Goal: Task Accomplishment & Management: Complete application form

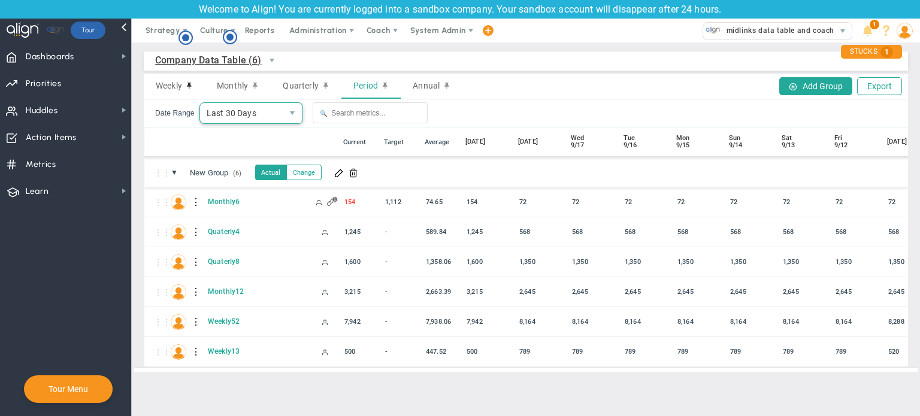
click at [243, 120] on span "Last 30 Days" at bounding box center [241, 113] width 83 height 20
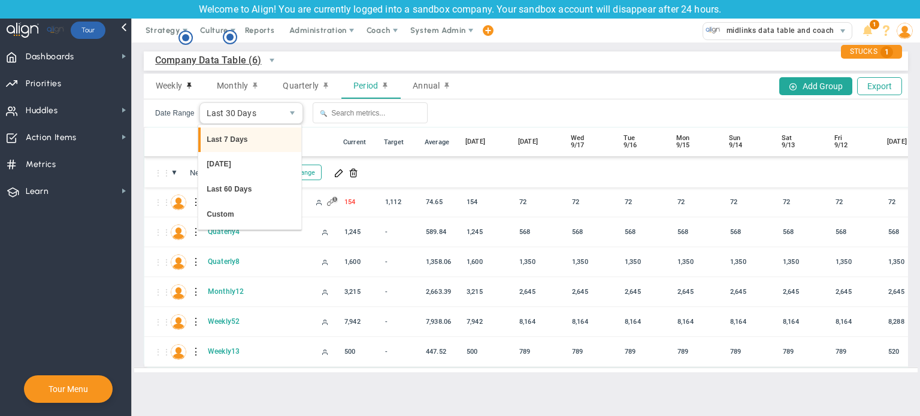
click at [245, 138] on li "Last 7 Days" at bounding box center [249, 140] width 103 height 25
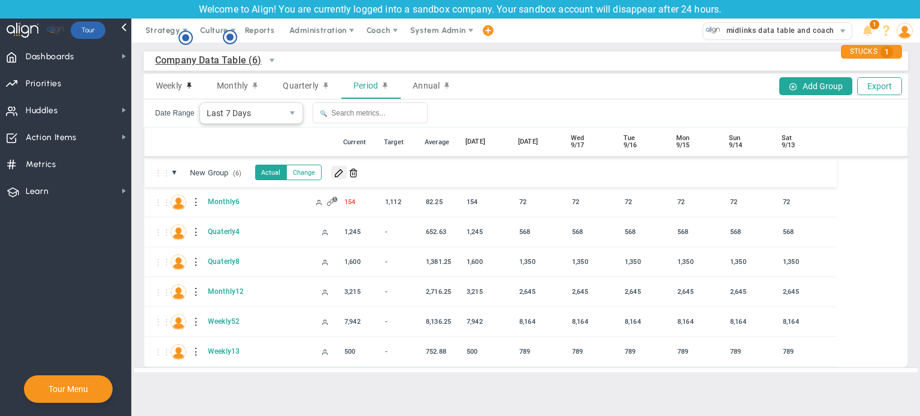
click at [334, 171] on button at bounding box center [339, 172] width 16 height 13
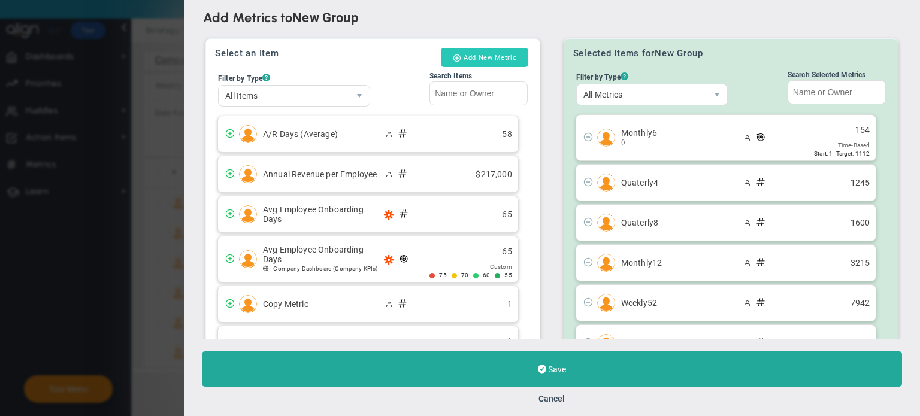
click at [482, 57] on button "Add New Metric" at bounding box center [484, 57] width 87 height 19
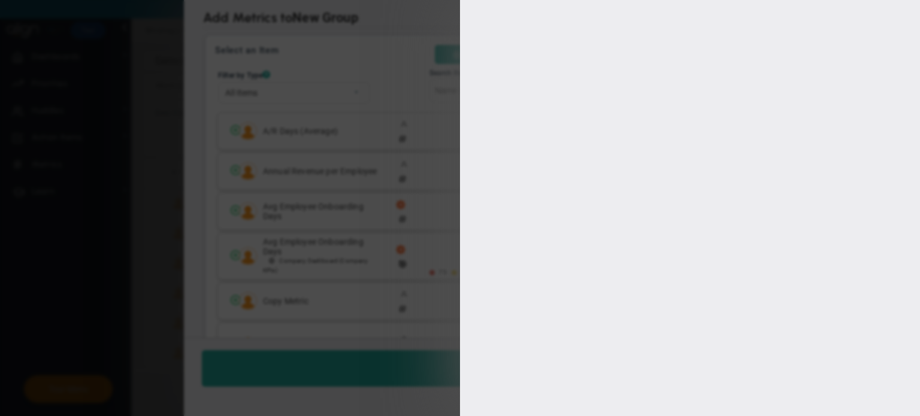
type input "[PERSON_NAME]"
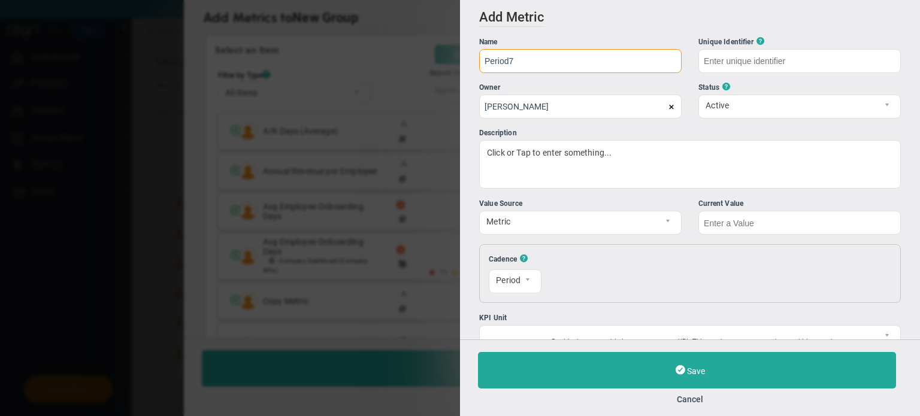
type input "Period7"
click at [785, 215] on input "text" at bounding box center [799, 223] width 202 height 24
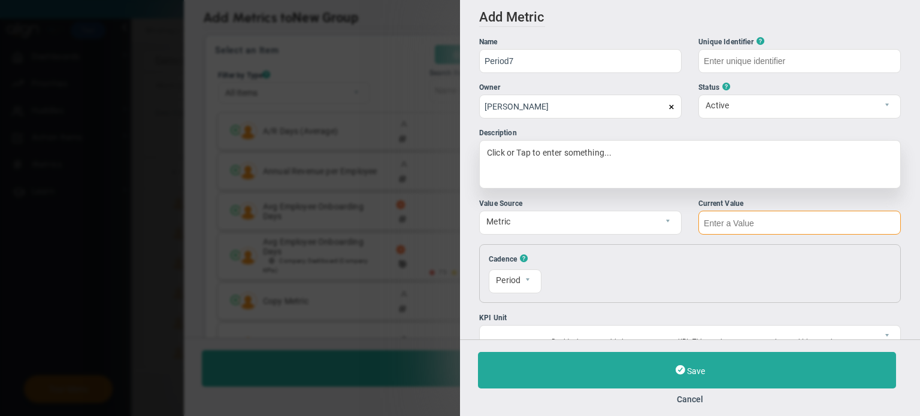
type input "Period7"
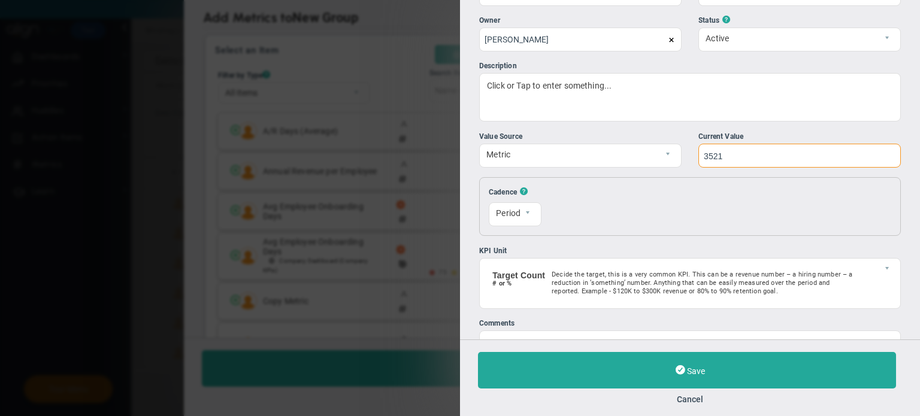
scroll to position [102, 0]
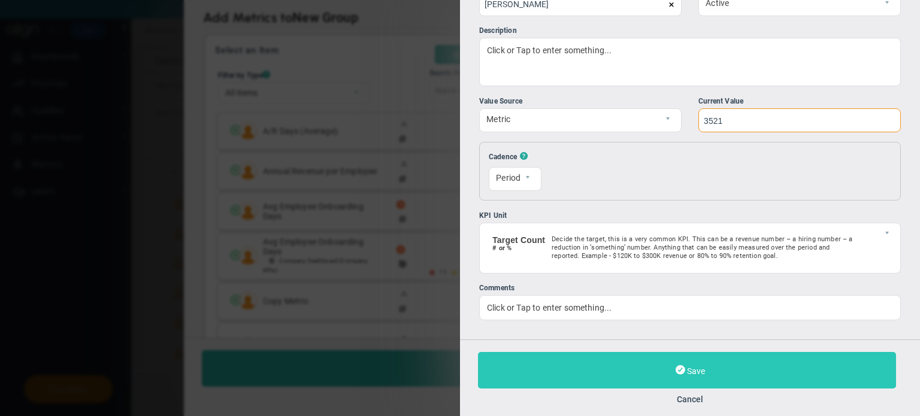
type input "3521"
click at [746, 365] on button "Save" at bounding box center [687, 370] width 418 height 37
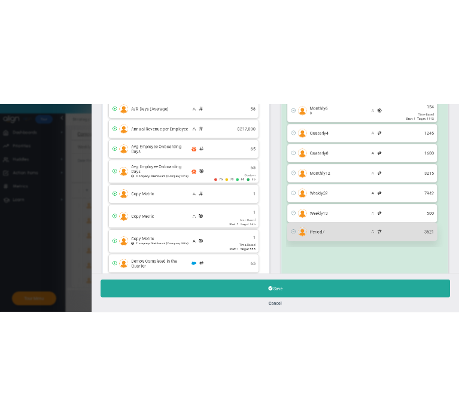
scroll to position [185, 0]
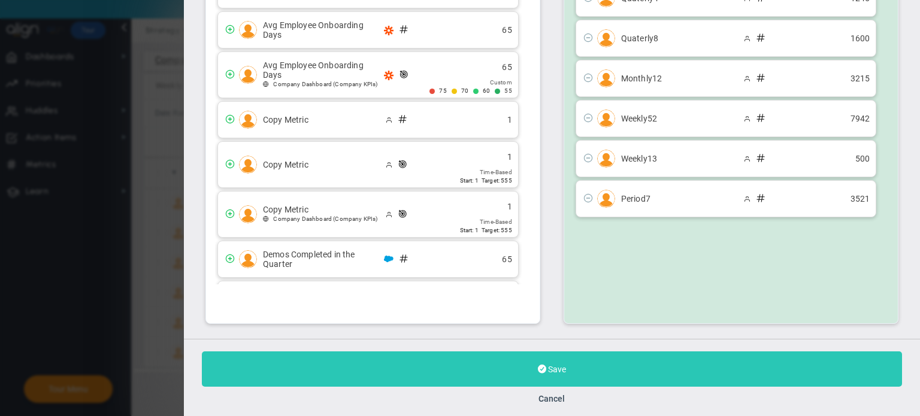
click at [634, 362] on button "Save" at bounding box center [552, 369] width 700 height 35
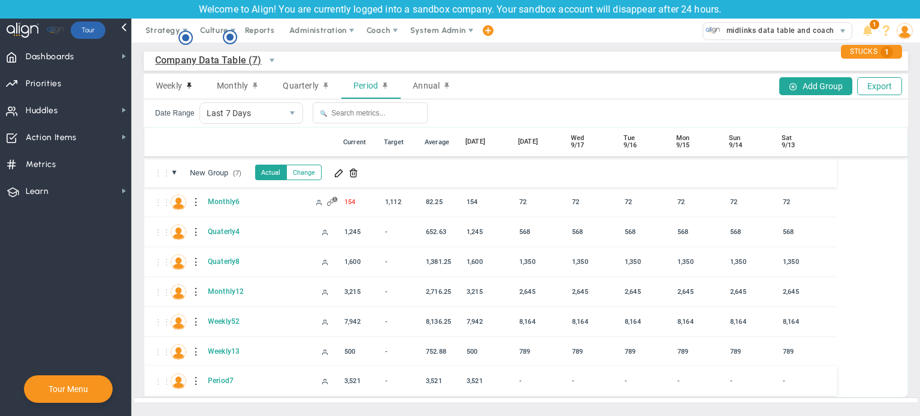
click at [195, 383] on div at bounding box center [196, 381] width 8 height 19
click at [215, 384] on span at bounding box center [218, 384] width 8 height 8
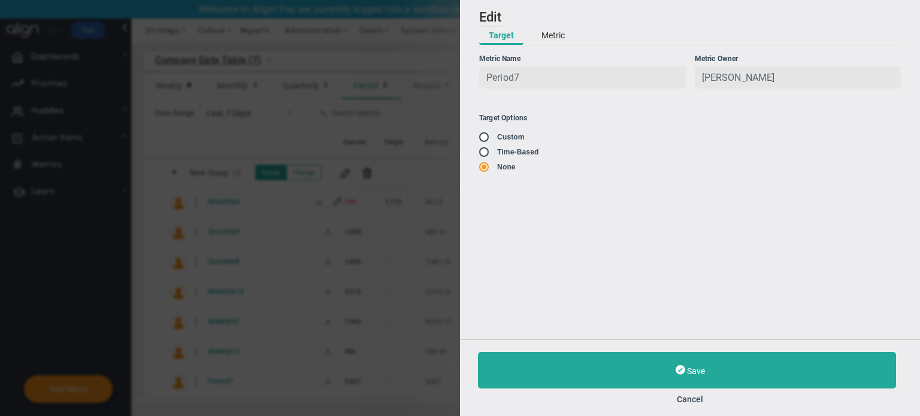
click at [555, 40] on button "Metric" at bounding box center [553, 36] width 43 height 18
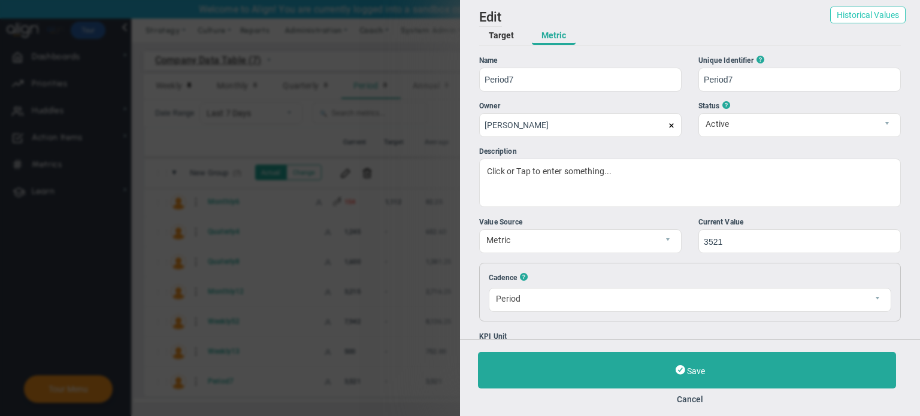
click at [839, 21] on button "Historical Values" at bounding box center [867, 15] width 75 height 17
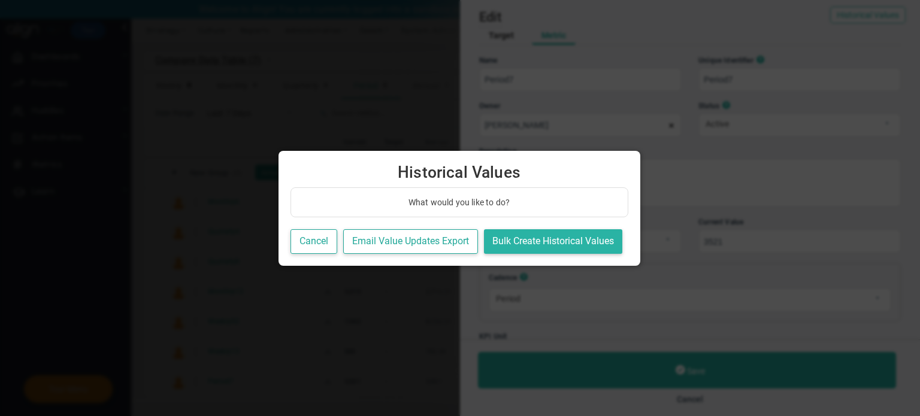
click at [562, 235] on button "Bulk Create Historical Values" at bounding box center [553, 241] width 138 height 25
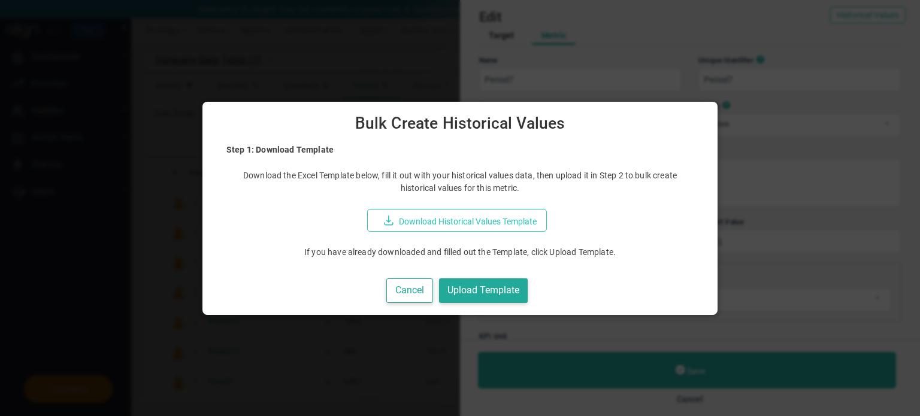
click at [491, 219] on button "Download Historical Values Template" at bounding box center [457, 220] width 180 height 23
click at [495, 289] on button "Upload Template" at bounding box center [483, 291] width 89 height 25
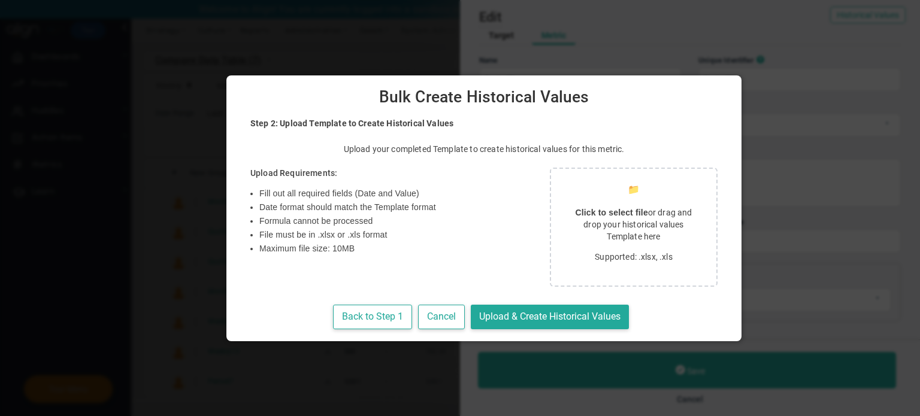
click at [579, 247] on div "📁 Click to select file or drag and drop your historical values Template here Su…" at bounding box center [634, 227] width 168 height 119
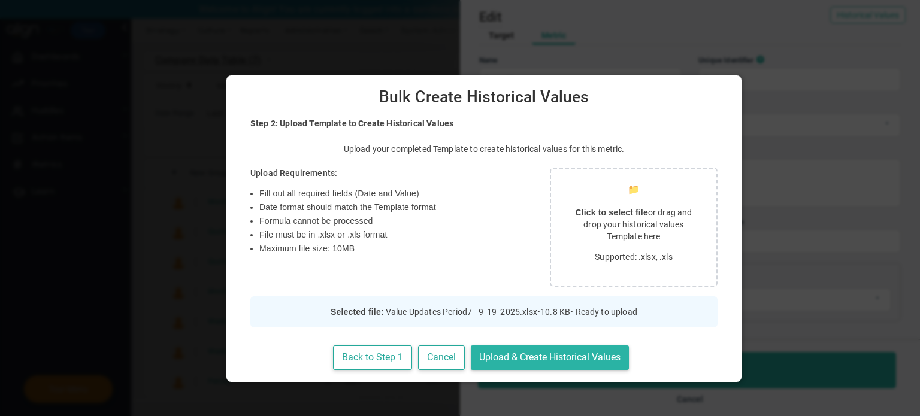
click at [545, 361] on button "Upload & Create Historical Values" at bounding box center [550, 358] width 158 height 25
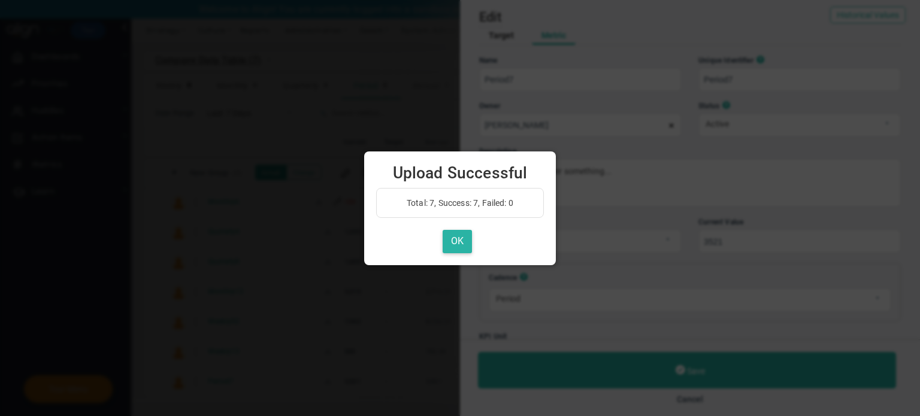
click at [458, 242] on button "OK" at bounding box center [457, 241] width 29 height 23
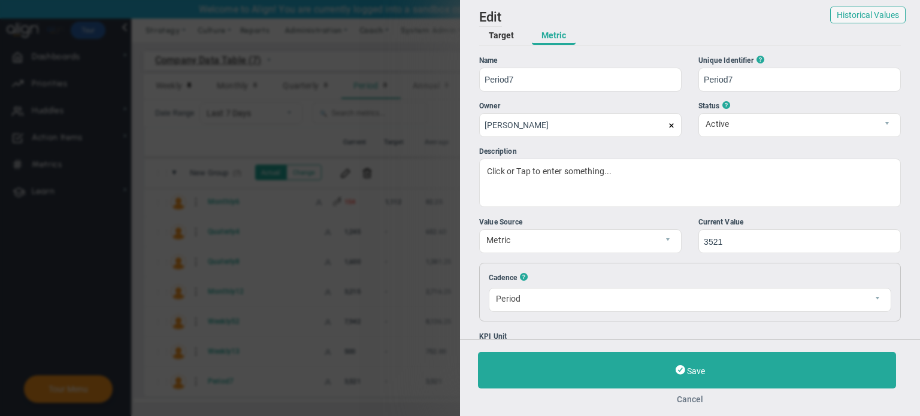
click at [692, 395] on button "Cancel" at bounding box center [690, 400] width 424 height 10
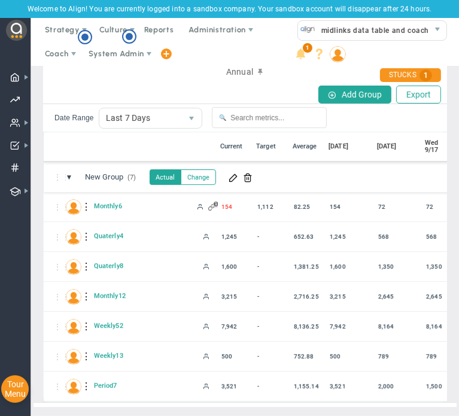
click at [194, 170] on button "Change" at bounding box center [198, 178] width 35 height 16
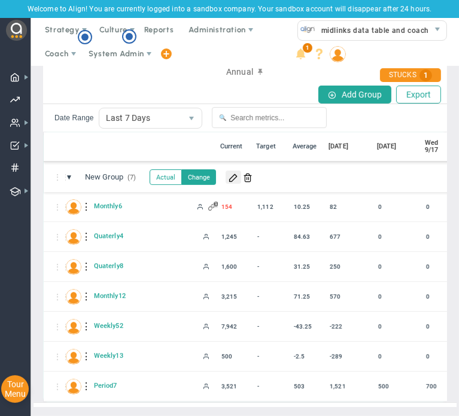
click at [235, 173] on span at bounding box center [234, 178] width 10 height 10
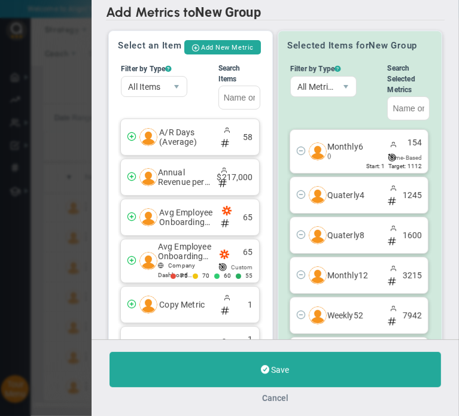
click at [280, 399] on button "Cancel" at bounding box center [275, 399] width 26 height 10
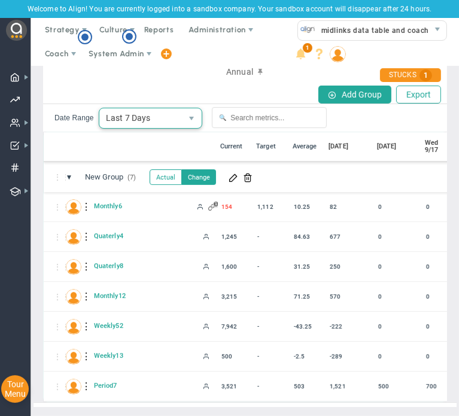
click at [144, 108] on span "Last 7 Days" at bounding box center [140, 118] width 83 height 20
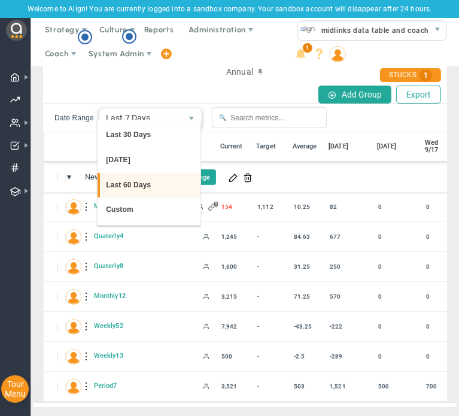
click at [146, 180] on li "Last 60 Days" at bounding box center [149, 185] width 103 height 25
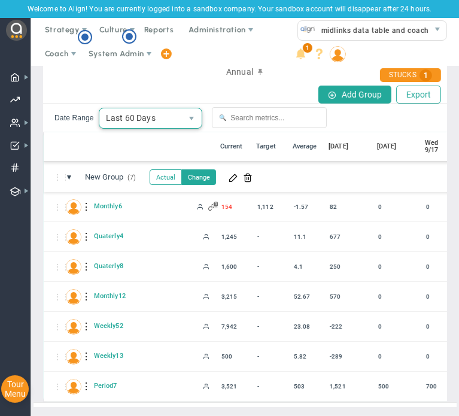
click at [173, 108] on span "Last 60 Days" at bounding box center [140, 118] width 83 height 20
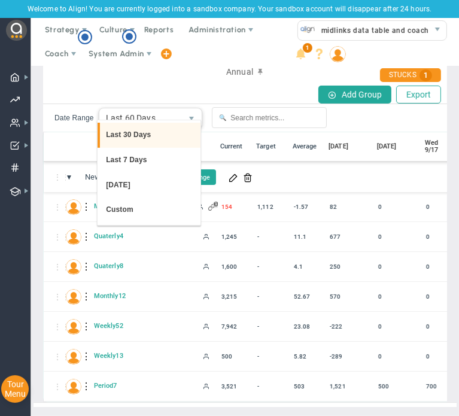
click at [153, 140] on li "Last 30 Days" at bounding box center [149, 135] width 103 height 25
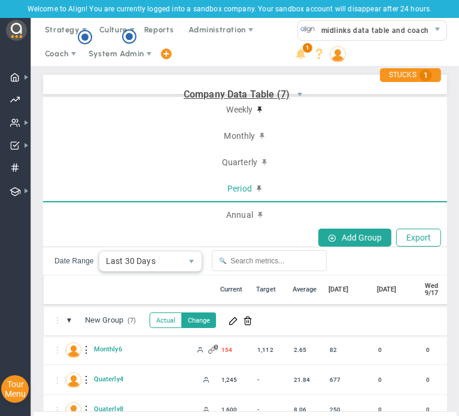
click at [238, 188] on span "Period" at bounding box center [240, 188] width 25 height 11
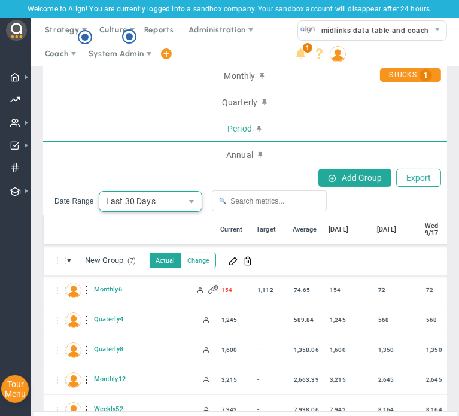
click at [144, 205] on span "Last 30 Days" at bounding box center [140, 202] width 83 height 20
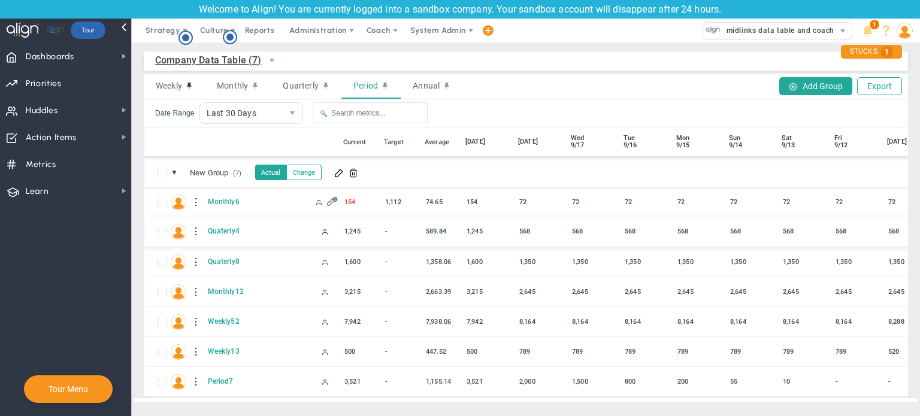
scroll to position [0, 0]
click at [335, 173] on span at bounding box center [339, 173] width 10 height 10
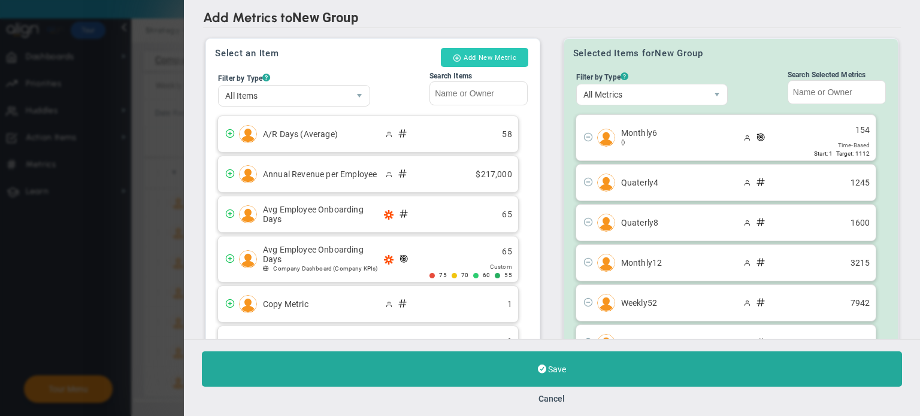
click at [488, 57] on button "Add New Metric" at bounding box center [484, 57] width 87 height 19
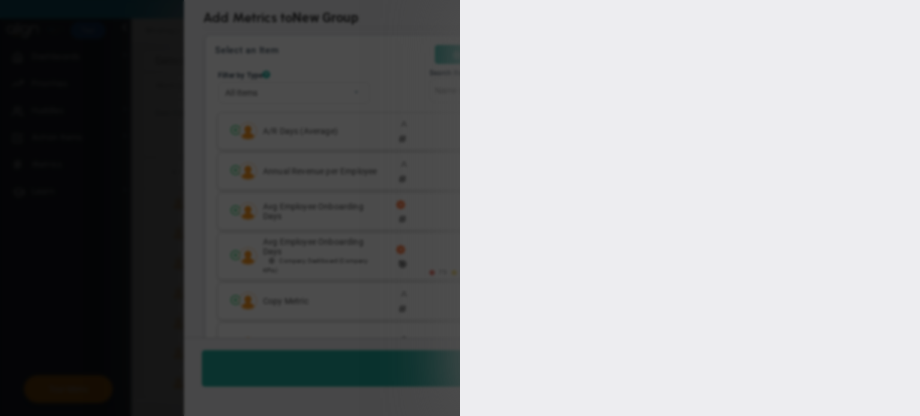
type input "[PERSON_NAME]"
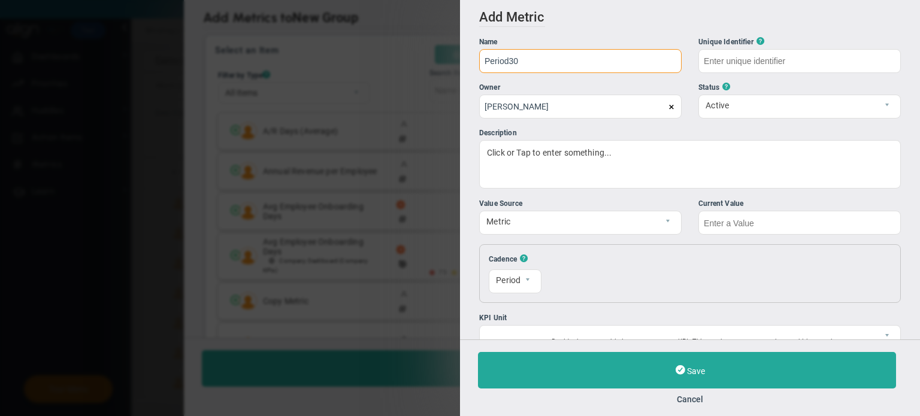
type input "Period30"
click at [766, 231] on input "text" at bounding box center [799, 223] width 202 height 24
type input "Period30"
click at [790, 222] on input "text" at bounding box center [799, 223] width 202 height 24
type input "963"
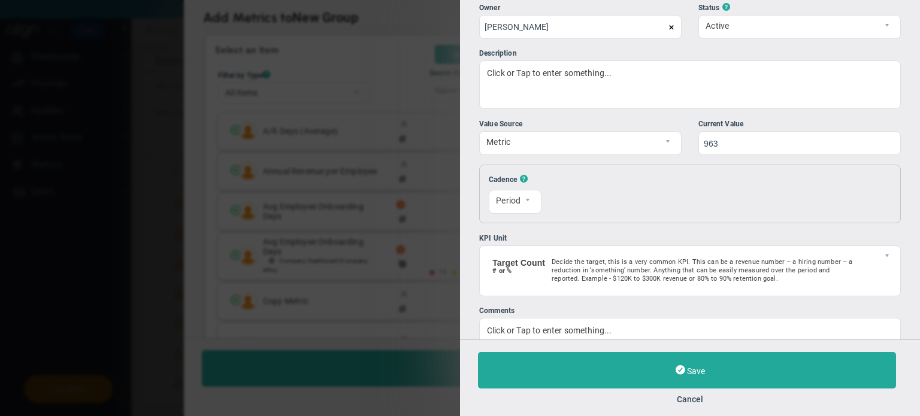
scroll to position [102, 0]
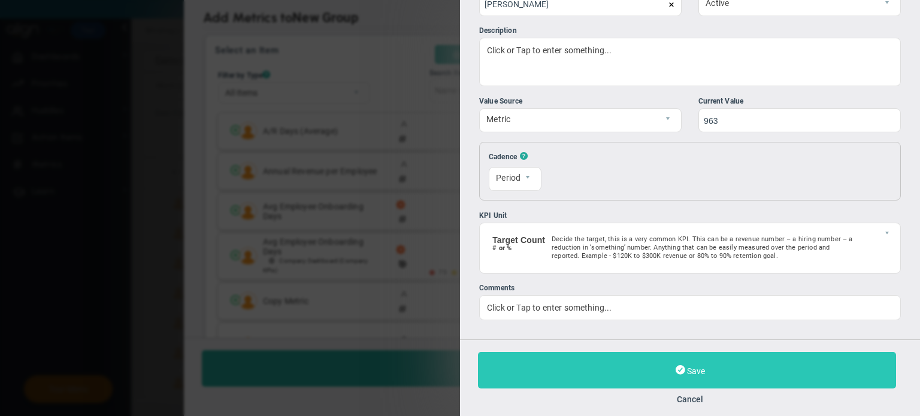
click at [731, 366] on button "Save" at bounding box center [687, 370] width 418 height 37
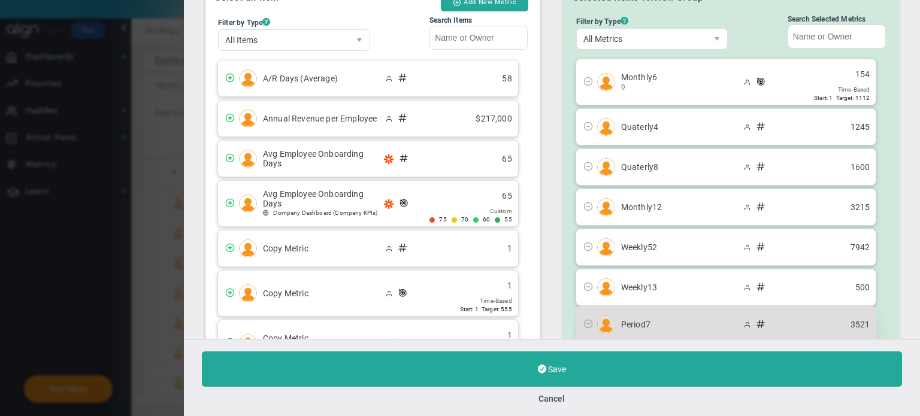
scroll to position [185, 0]
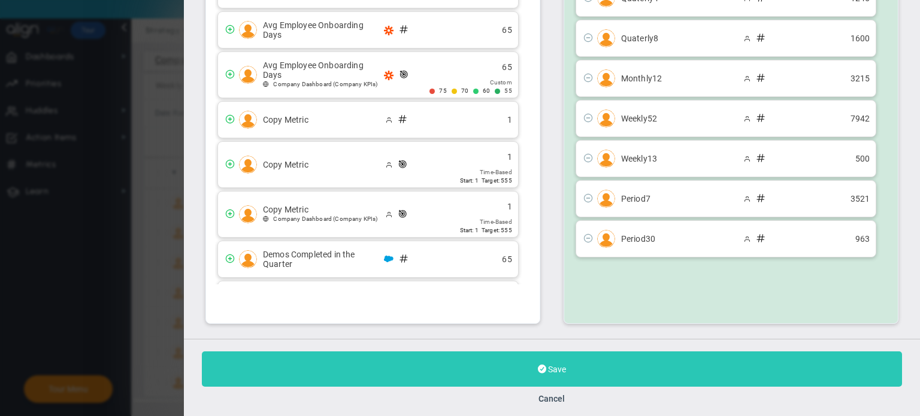
click at [595, 372] on button "Save" at bounding box center [552, 369] width 700 height 35
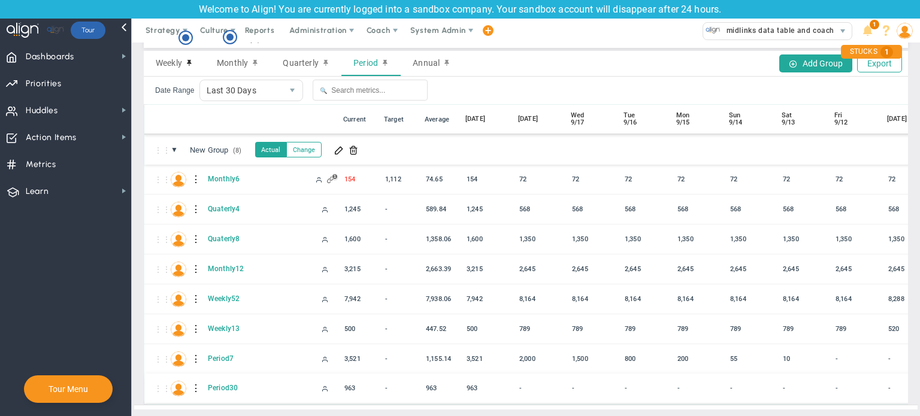
scroll to position [34, 0]
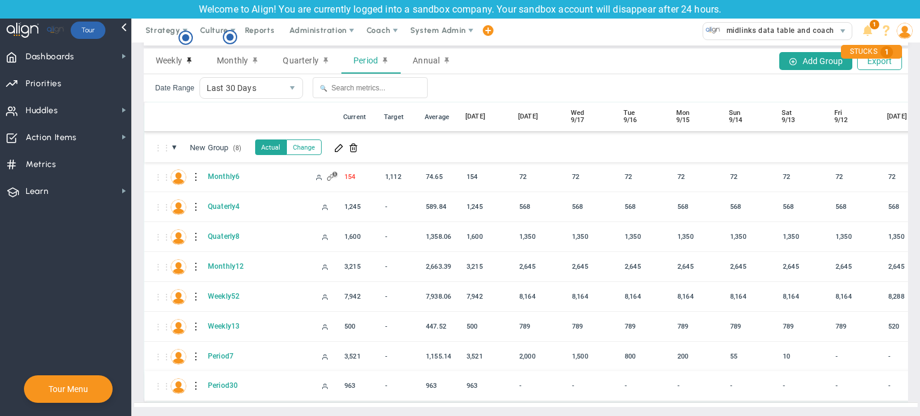
click at [196, 380] on div at bounding box center [196, 386] width 8 height 19
click at [216, 379] on span at bounding box center [218, 380] width 8 height 8
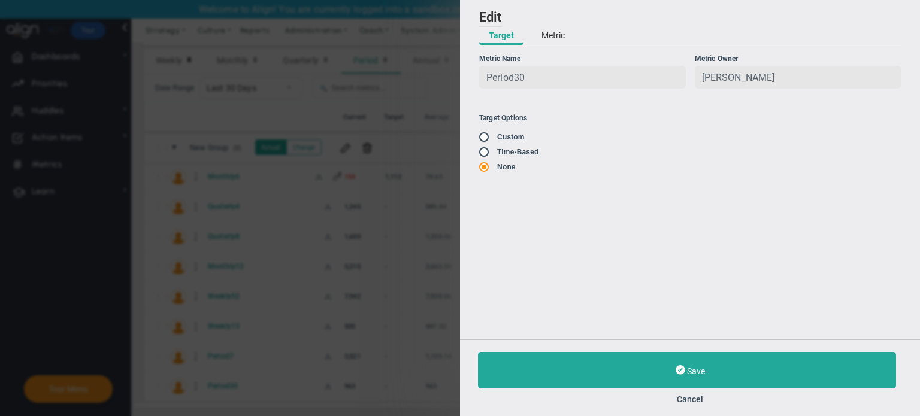
click at [554, 35] on button "Metric" at bounding box center [553, 36] width 43 height 18
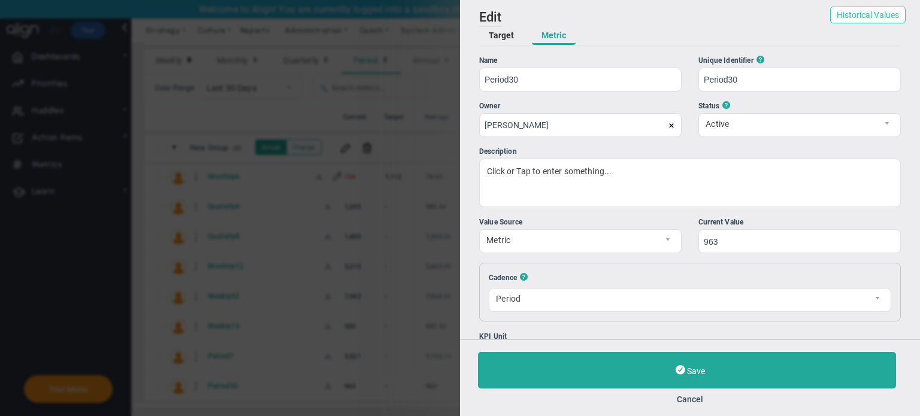
click at [860, 16] on button "Historical Values" at bounding box center [867, 15] width 75 height 17
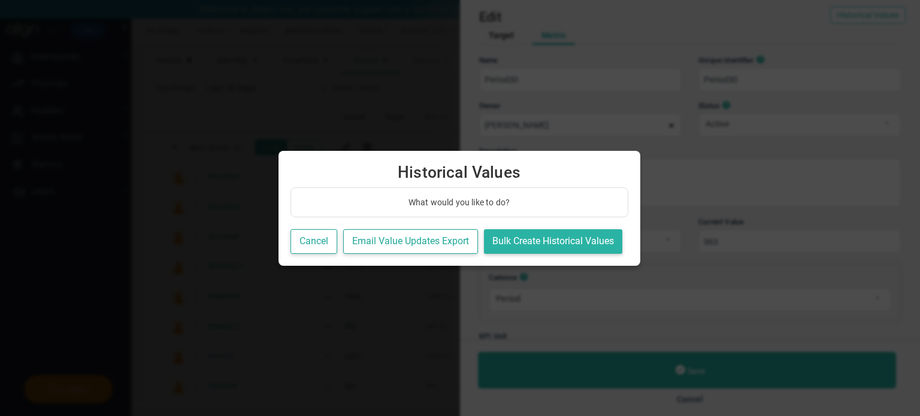
click at [542, 235] on button "Bulk Create Historical Values" at bounding box center [553, 241] width 138 height 25
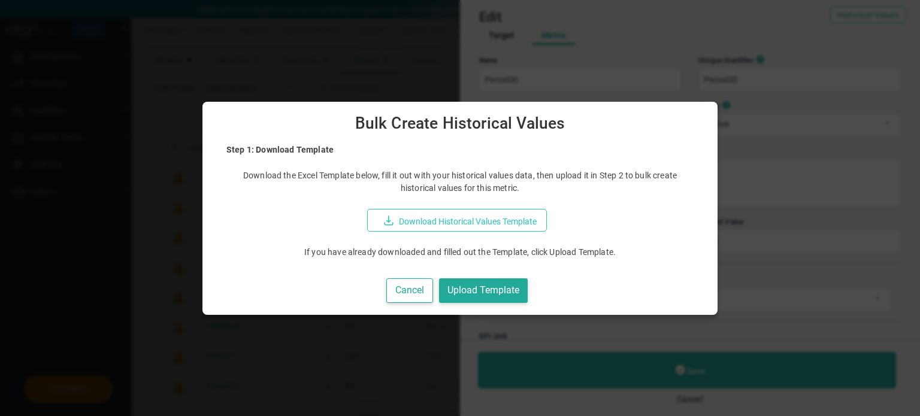
click at [450, 213] on button "Download Historical Values Template" at bounding box center [457, 220] width 180 height 23
click at [510, 295] on button "Upload Template" at bounding box center [483, 291] width 89 height 25
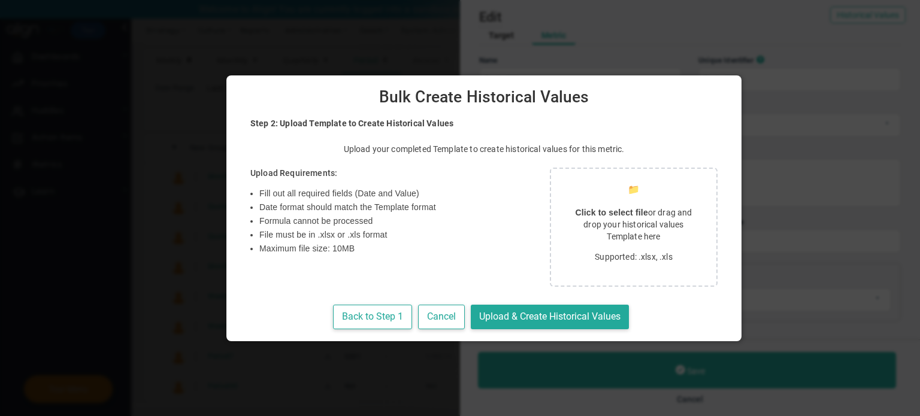
click at [579, 203] on div "📁 Click to select file or drag and drop your historical values Template here Su…" at bounding box center [634, 227] width 168 height 119
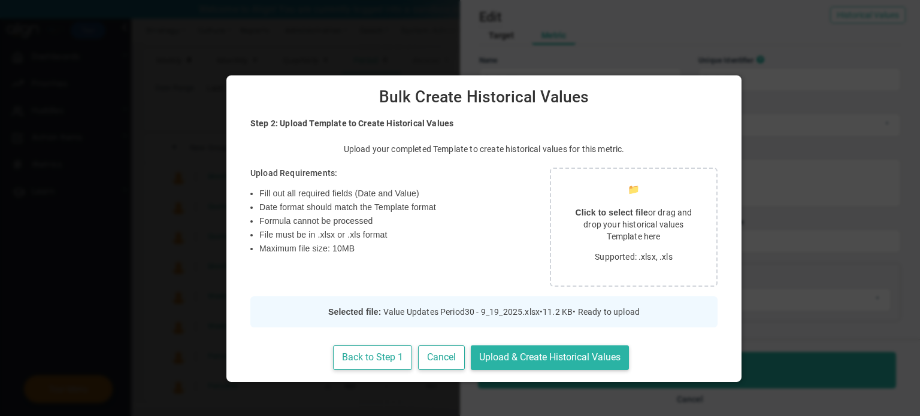
click at [522, 350] on button "Upload & Create Historical Values" at bounding box center [550, 358] width 158 height 25
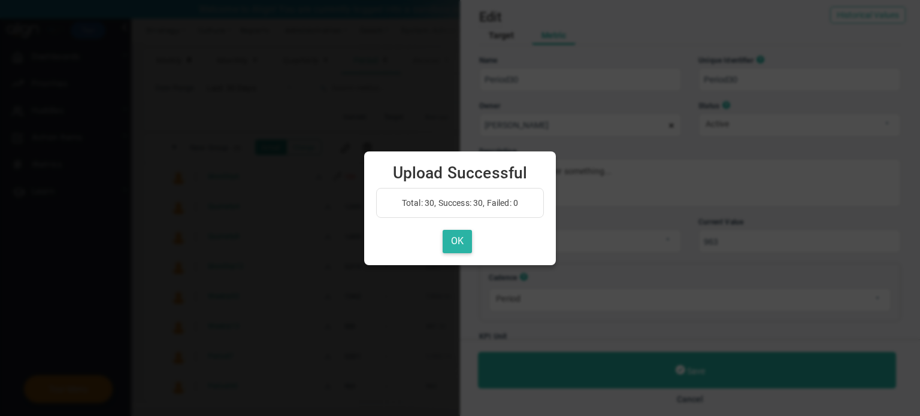
click at [455, 246] on button "OK" at bounding box center [457, 241] width 29 height 23
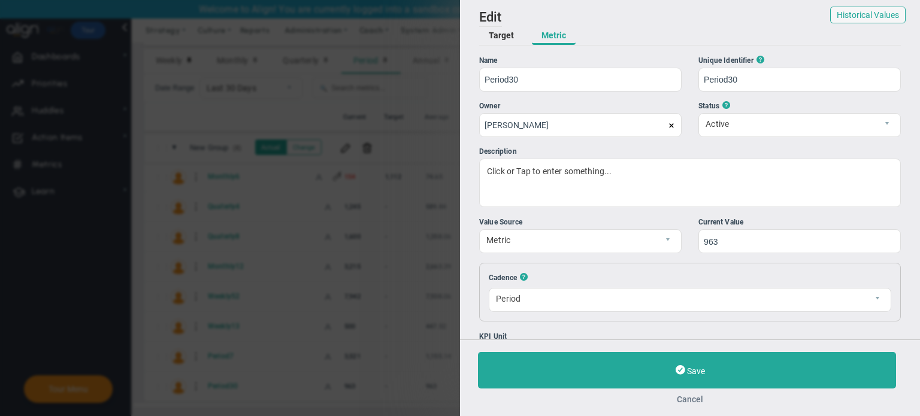
click at [692, 403] on button "Cancel" at bounding box center [690, 400] width 424 height 10
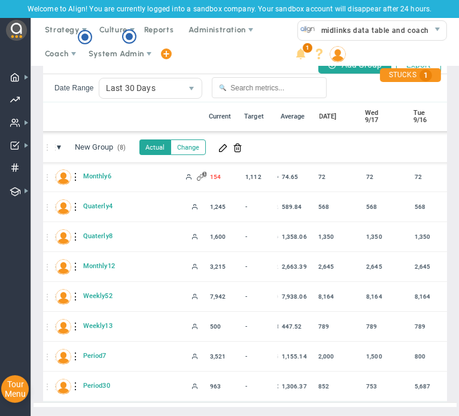
scroll to position [0, 53]
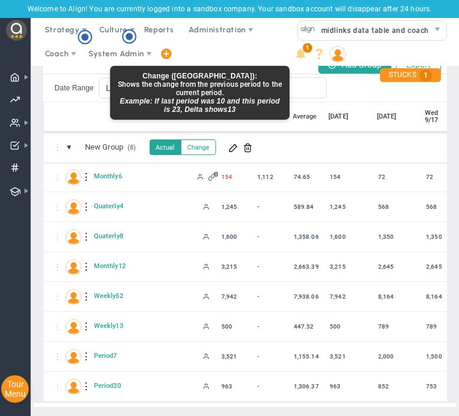
click at [199, 144] on button "Change" at bounding box center [198, 148] width 35 height 16
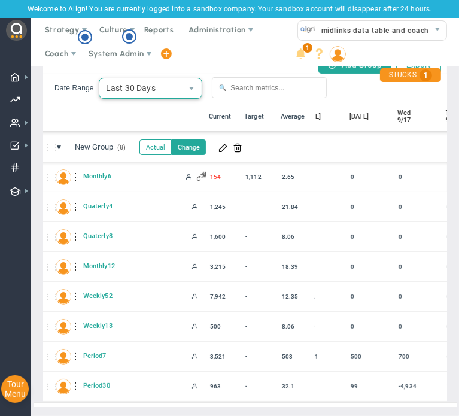
click at [133, 84] on span "Last 30 Days" at bounding box center [140, 88] width 83 height 20
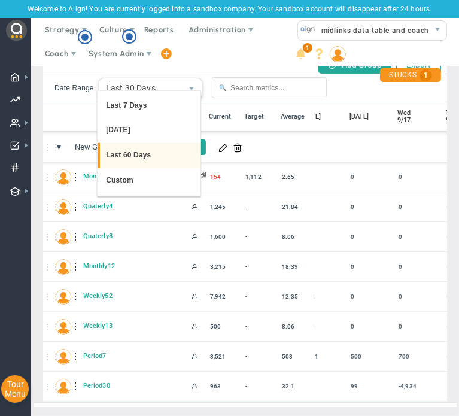
click at [140, 160] on li "Last 60 Days" at bounding box center [149, 155] width 103 height 25
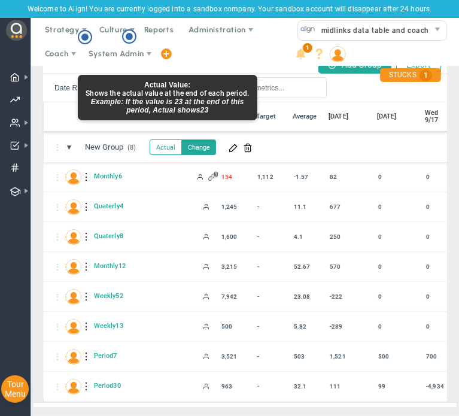
click at [158, 140] on button "Actual" at bounding box center [166, 148] width 32 height 16
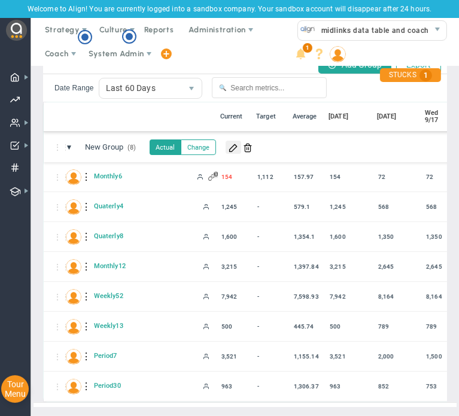
click at [232, 143] on span at bounding box center [234, 148] width 10 height 10
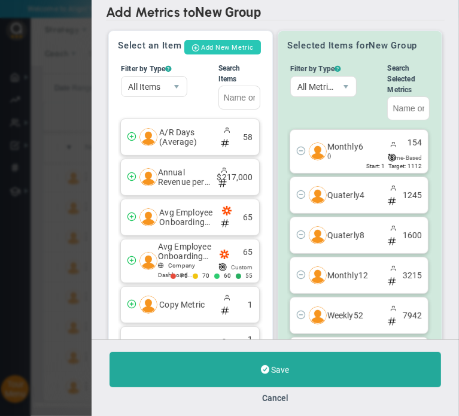
click at [243, 47] on button "Add New Metric" at bounding box center [223, 47] width 77 height 14
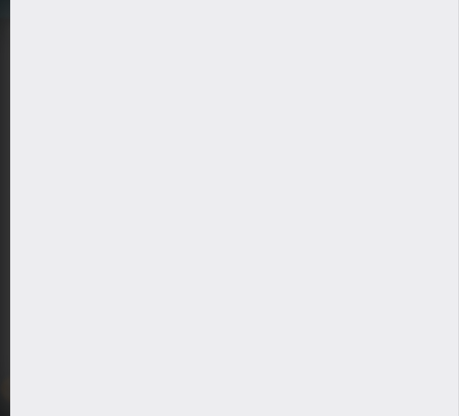
type input "[PERSON_NAME]"
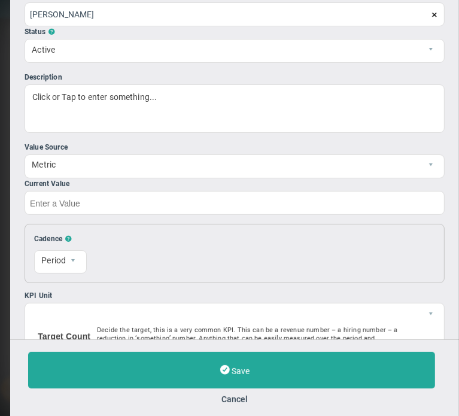
type input "Period60"
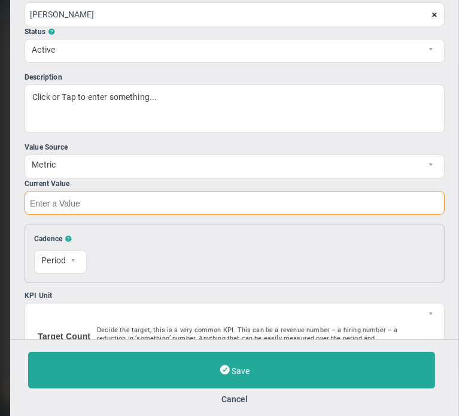
click at [101, 204] on input "text" at bounding box center [235, 203] width 421 height 24
type input "Period60"
click at [87, 198] on input "text" at bounding box center [235, 203] width 421 height 24
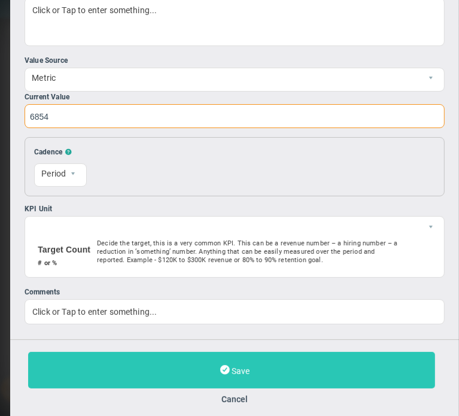
type input "6854"
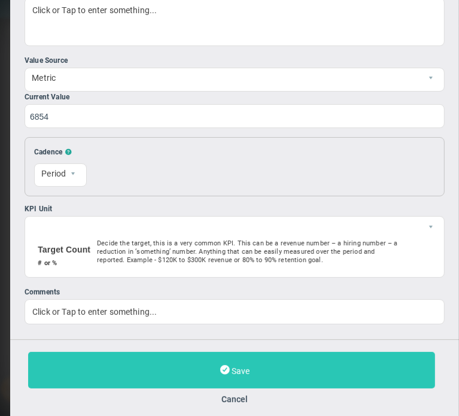
click at [195, 373] on button "Save" at bounding box center [231, 370] width 407 height 37
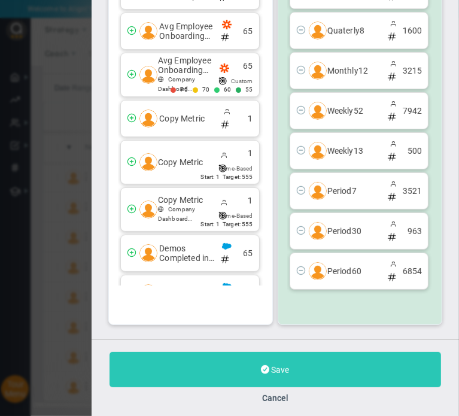
click at [330, 365] on button "Save" at bounding box center [276, 369] width 332 height 35
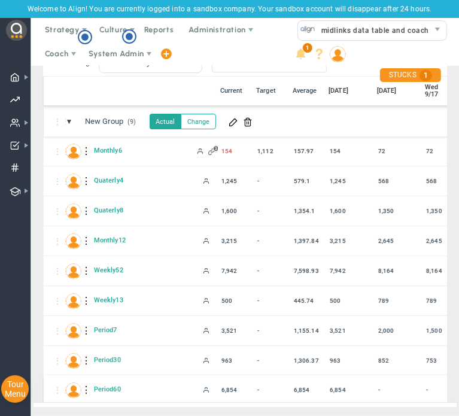
click at [84, 383] on div at bounding box center [87, 390] width 8 height 19
click at [113, 387] on div "Edit" at bounding box center [136, 387] width 83 height 26
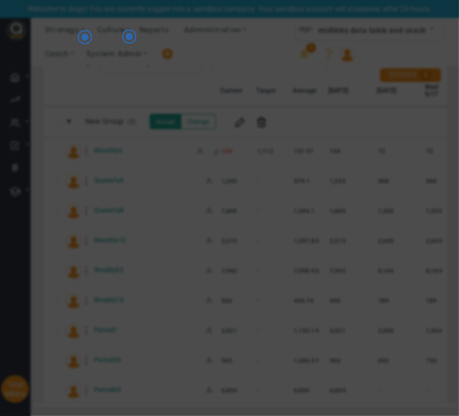
radio input "true"
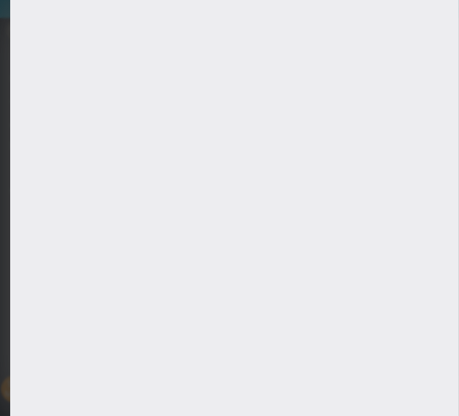
type input "Period60"
type input "6854"
type input "[PERSON_NAME]"
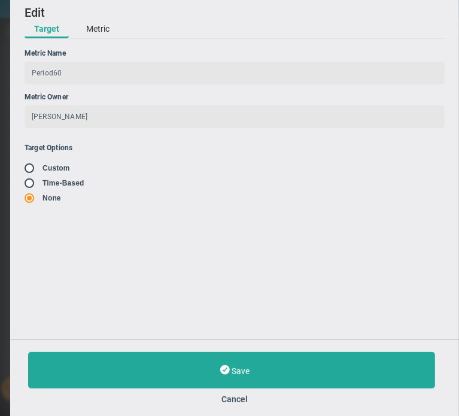
click at [101, 25] on button "Metric" at bounding box center [98, 29] width 43 height 18
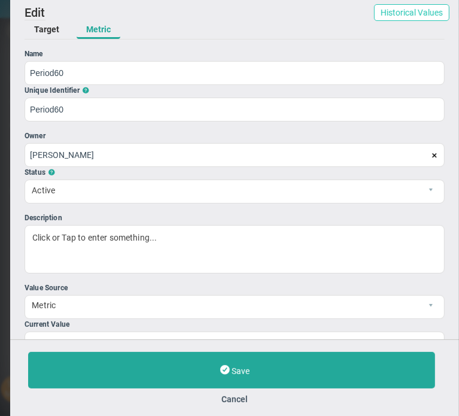
click at [419, 11] on button "Historical Values" at bounding box center [411, 12] width 75 height 17
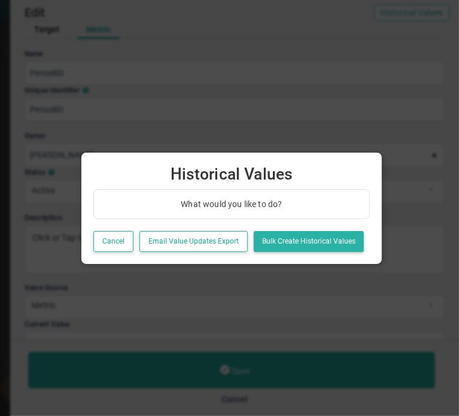
click at [282, 245] on button "Bulk Create Historical Values" at bounding box center [309, 241] width 110 height 21
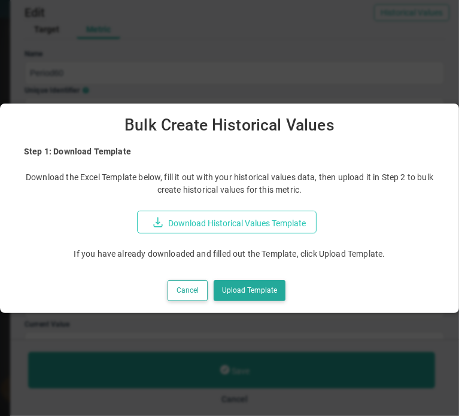
click at [241, 217] on button "Download Historical Values Template" at bounding box center [227, 222] width 180 height 23
click at [252, 289] on button "Upload Template" at bounding box center [250, 290] width 72 height 21
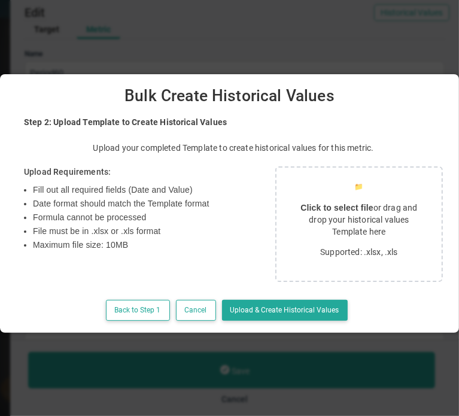
click at [328, 220] on p "Click to select file or drag and drop your historical values Template here" at bounding box center [359, 220] width 137 height 36
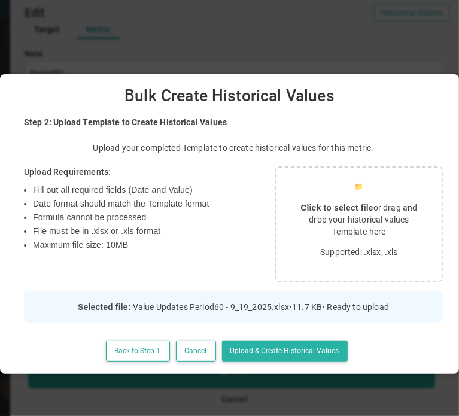
click at [297, 358] on button "Upload & Create Historical Values" at bounding box center [285, 351] width 126 height 21
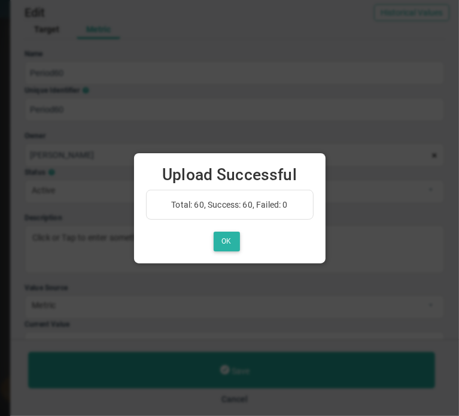
click at [225, 246] on button "OK" at bounding box center [227, 242] width 26 height 20
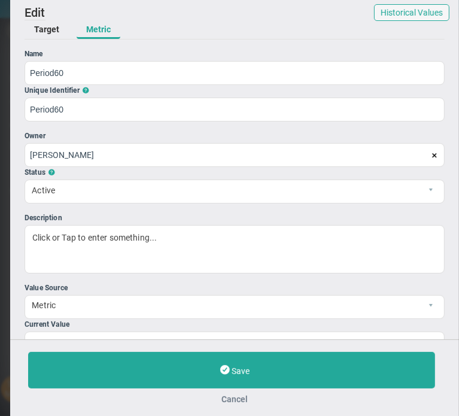
click at [244, 402] on button "Cancel" at bounding box center [234, 400] width 413 height 10
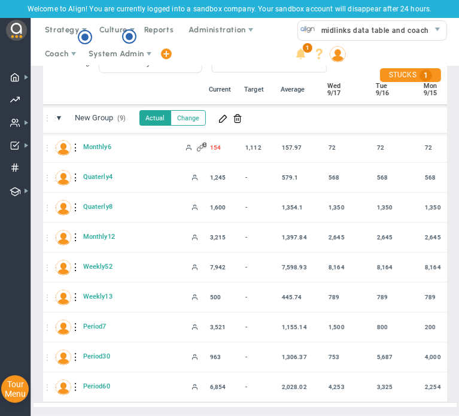
scroll to position [0, 121]
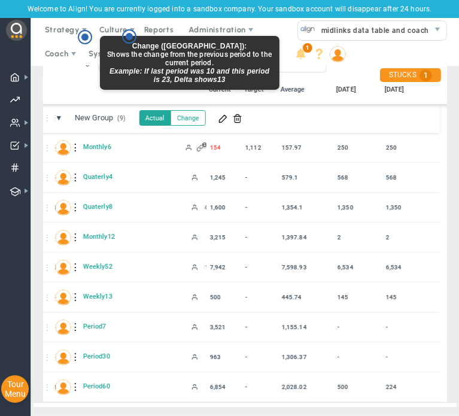
click at [182, 110] on button "Change" at bounding box center [188, 118] width 35 height 16
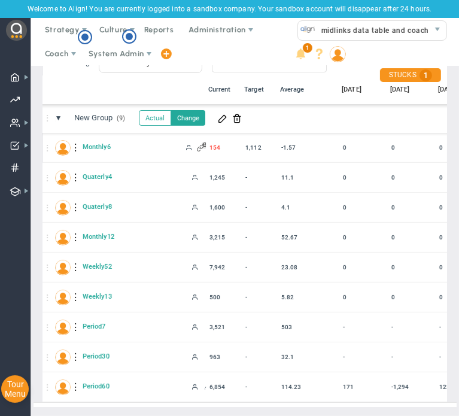
scroll to position [4, 2081]
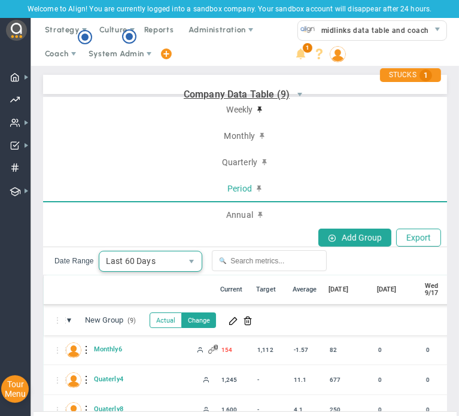
click at [158, 259] on span "Last 60 Days" at bounding box center [140, 262] width 83 height 20
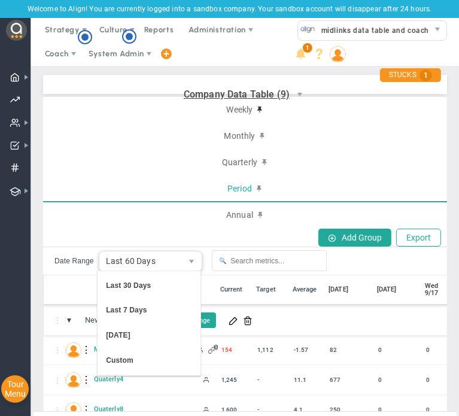
click at [72, 289] on div "⋮⋮" at bounding box center [74, 290] width 17 height 11
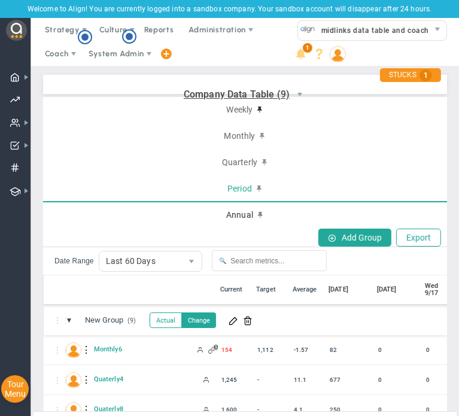
click at [235, 210] on span "Annual" at bounding box center [239, 215] width 27 height 11
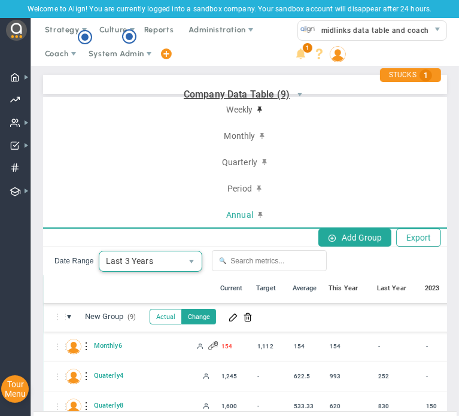
click at [164, 254] on span "Last 3 Years" at bounding box center [140, 262] width 83 height 20
click at [75, 276] on div "⋮⋮ ● ⋮ 📅 Current Target Average This Year Last Year [DATE]" at bounding box center [263, 289] width 438 height 30
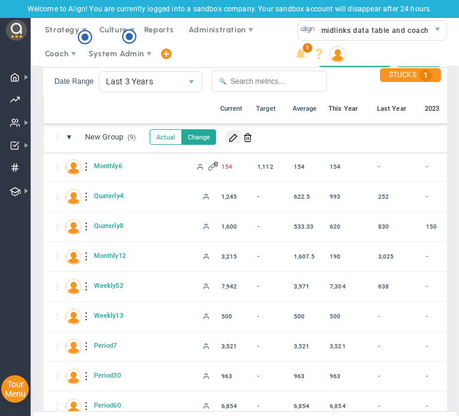
click at [232, 134] on span at bounding box center [234, 137] width 10 height 10
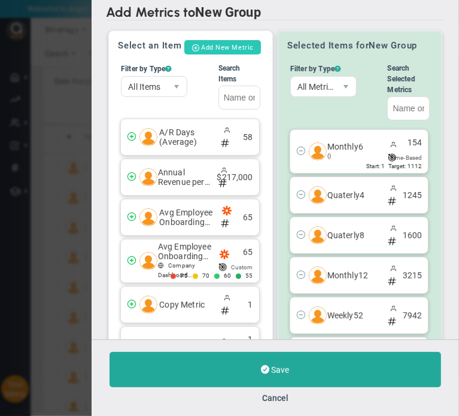
click at [225, 50] on button "Add New Metric" at bounding box center [223, 47] width 77 height 14
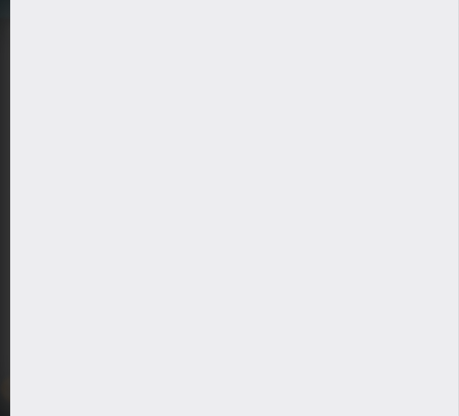
type input "[PERSON_NAME]"
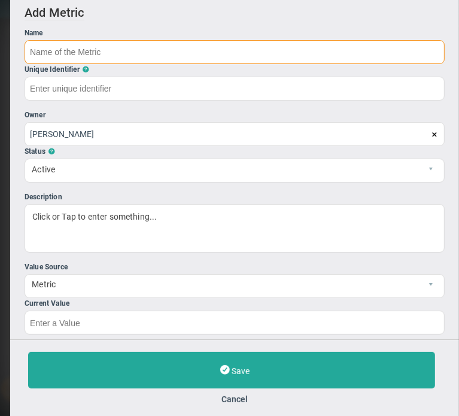
type input "@"
type input "#"
type input "3Years"
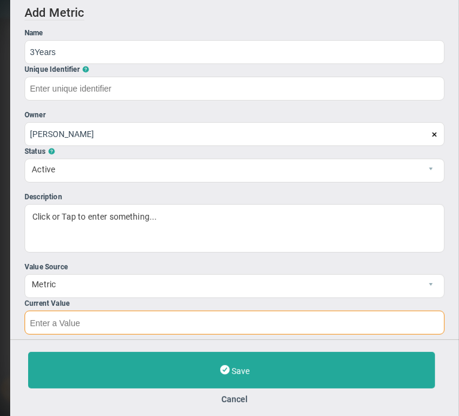
click at [140, 318] on input "text" at bounding box center [235, 323] width 421 height 24
type input "3Years"
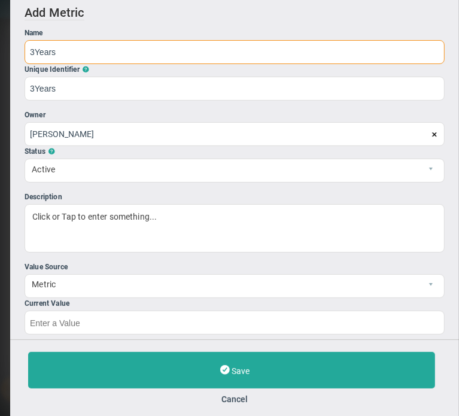
drag, startPoint x: 35, startPoint y: 52, endPoint x: 66, endPoint y: 51, distance: 30.6
click at [66, 51] on input "3Years" at bounding box center [235, 52] width 421 height 24
type input "3"
type input "Annual3"
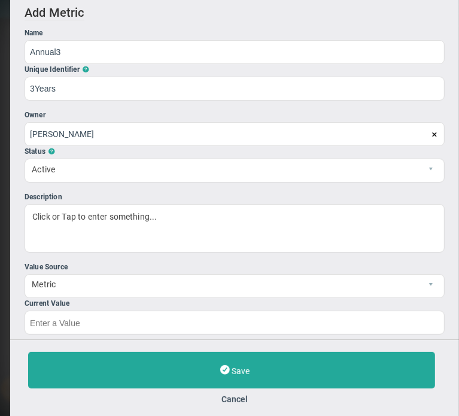
click at [146, 114] on div "Owner" at bounding box center [235, 115] width 421 height 11
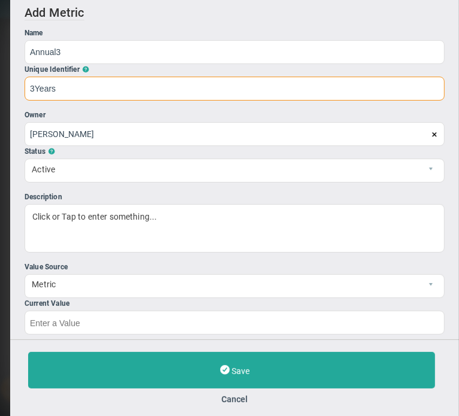
click at [121, 79] on input "3Years" at bounding box center [235, 89] width 421 height 24
type input "Annual3"
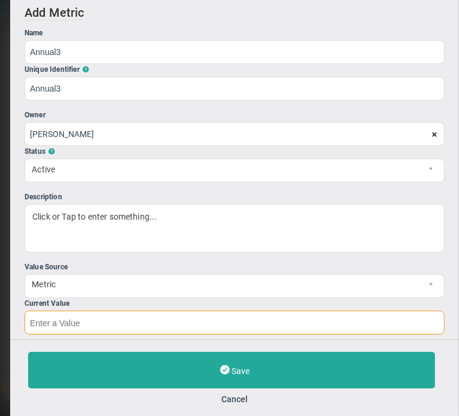
click at [75, 325] on input "text" at bounding box center [235, 323] width 421 height 24
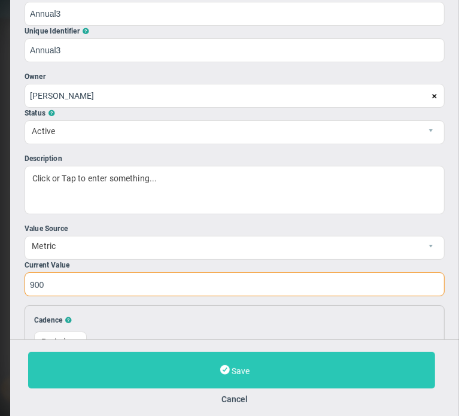
scroll to position [60, 0]
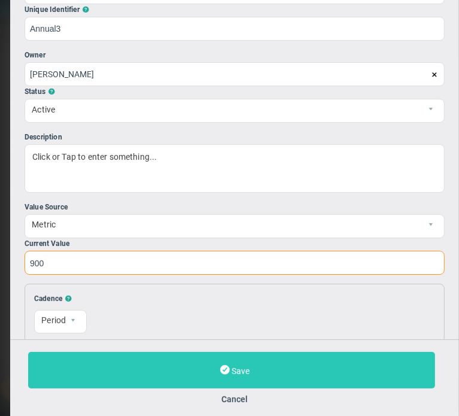
type input "900"
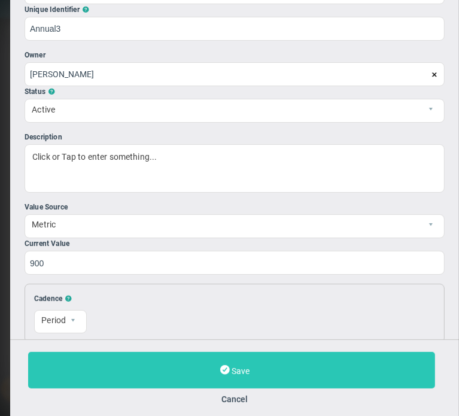
click at [277, 368] on button "Save" at bounding box center [231, 370] width 407 height 37
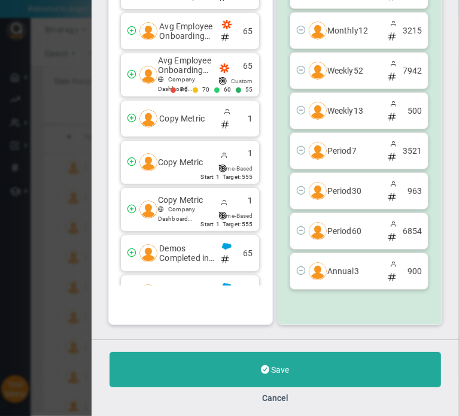
scroll to position [196, 0]
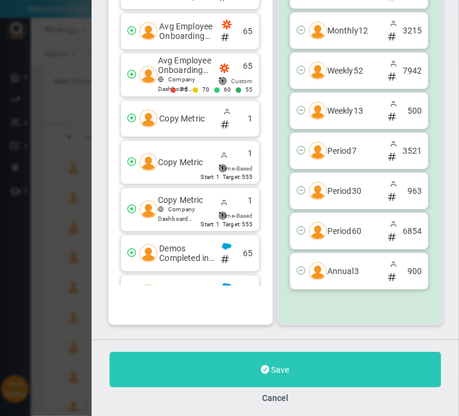
click at [290, 366] on button "Save" at bounding box center [276, 369] width 332 height 35
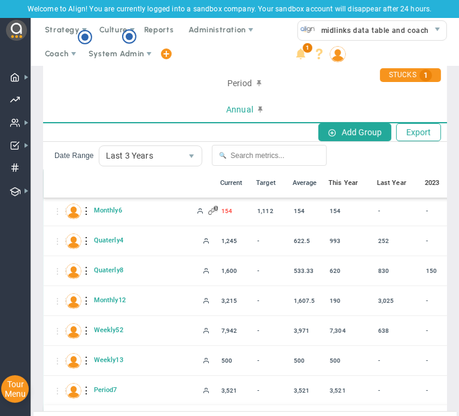
scroll to position [206, 0]
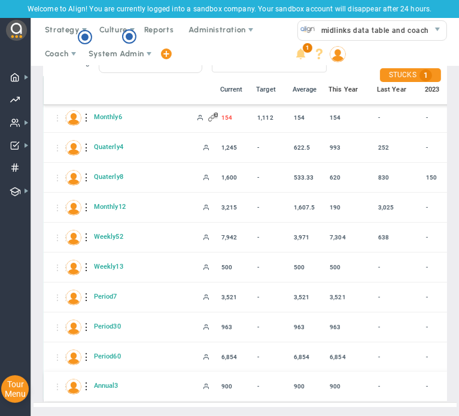
click at [85, 377] on div at bounding box center [87, 386] width 8 height 19
click at [116, 383] on div "Edit" at bounding box center [136, 381] width 83 height 26
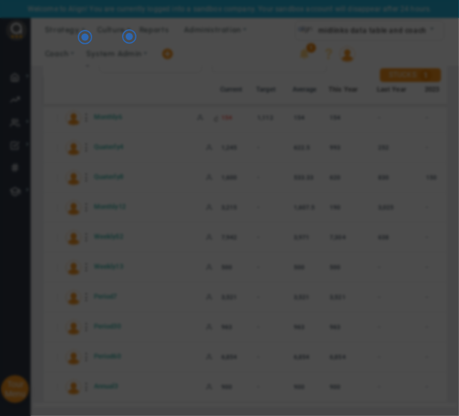
radio input "true"
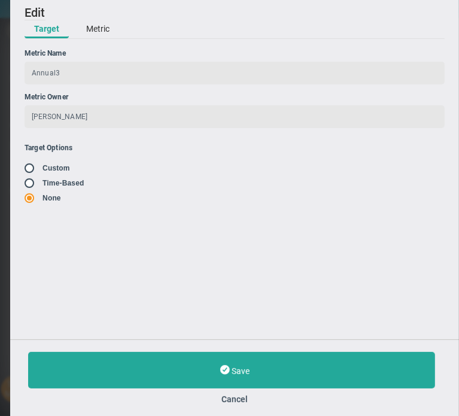
click at [99, 25] on button "Metric" at bounding box center [98, 29] width 43 height 18
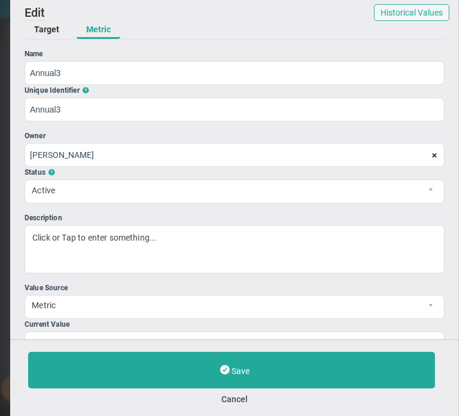
click at [403, 22] on div "Target Metric" at bounding box center [235, 30] width 421 height 19
click at [400, 11] on button "Historical Values" at bounding box center [411, 12] width 75 height 17
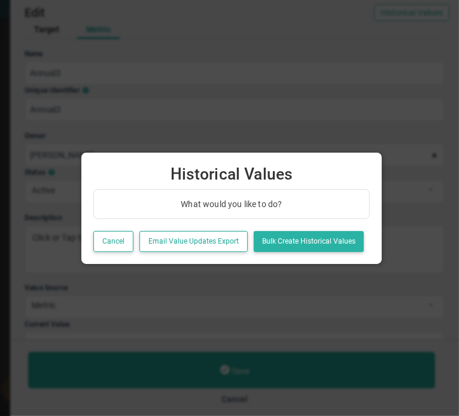
click at [307, 241] on button "Bulk Create Historical Values" at bounding box center [309, 241] width 110 height 21
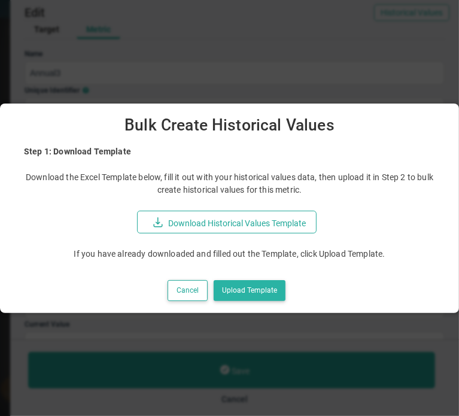
click at [265, 292] on button "Upload Template" at bounding box center [250, 290] width 72 height 21
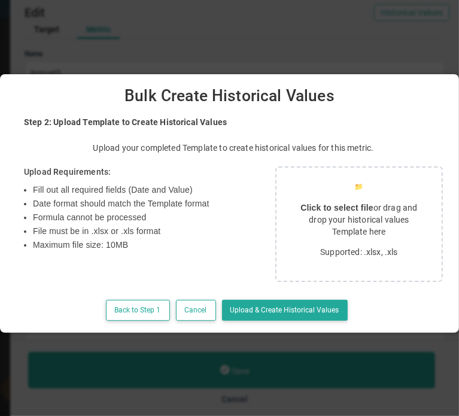
click at [351, 252] on p "Supported: .xlsx, .xls" at bounding box center [359, 252] width 137 height 12
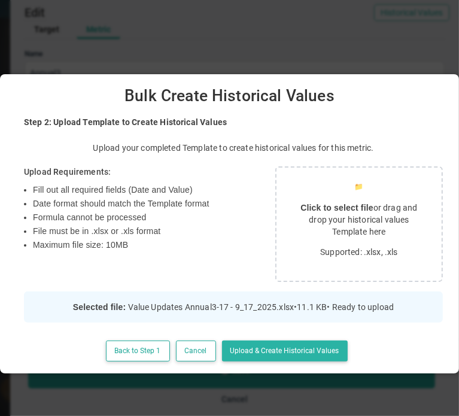
click at [325, 362] on button "Upload & Create Historical Values" at bounding box center [285, 351] width 126 height 21
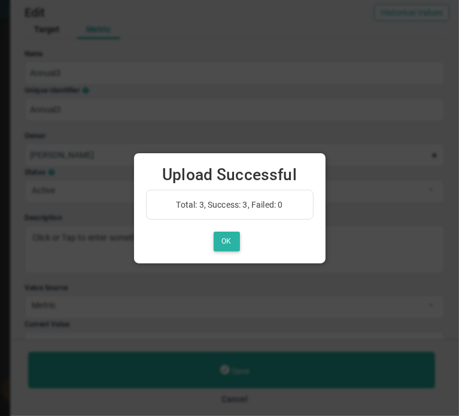
click at [235, 238] on button "OK" at bounding box center [227, 242] width 26 height 20
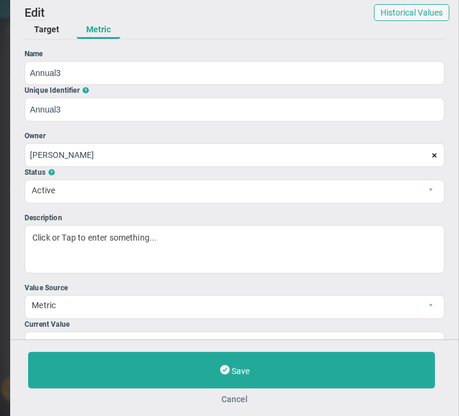
click at [236, 400] on button "Cancel" at bounding box center [234, 400] width 413 height 10
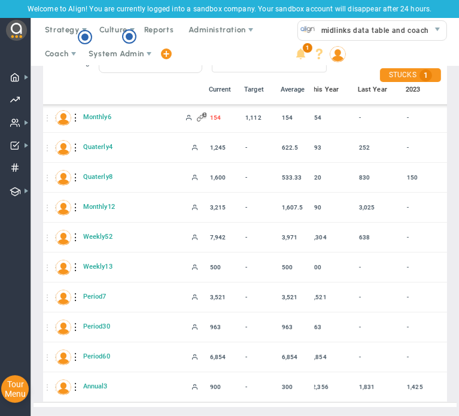
scroll to position [34, 3]
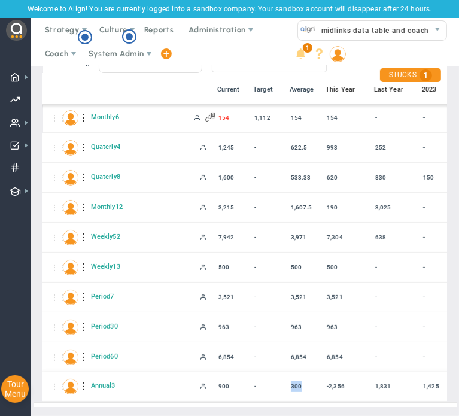
drag, startPoint x: 288, startPoint y: 378, endPoint x: 300, endPoint y: 378, distance: 12.6
click at [300, 379] on div "300" at bounding box center [306, 387] width 36 height 17
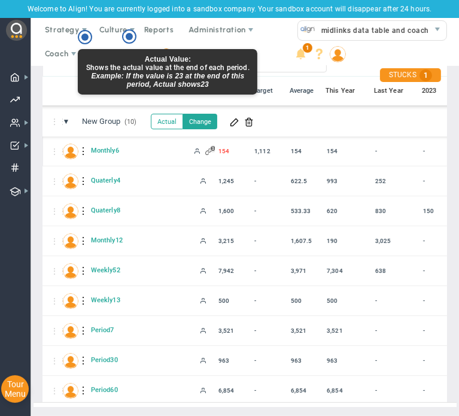
click at [166, 114] on button "Actual" at bounding box center [167, 122] width 32 height 16
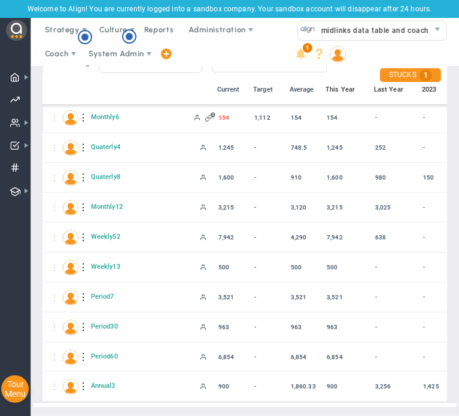
drag, startPoint x: 282, startPoint y: 375, endPoint x: 314, endPoint y: 377, distance: 31.8
click at [314, 377] on div "⋮⋮ A Annual3 900" at bounding box center [259, 387] width 437 height 30
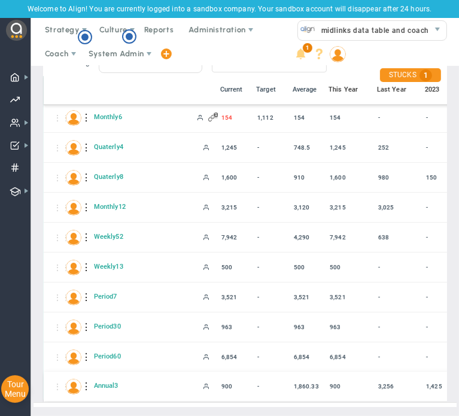
click at [86, 378] on div at bounding box center [87, 386] width 8 height 19
click at [116, 380] on div "Edit" at bounding box center [136, 381] width 83 height 26
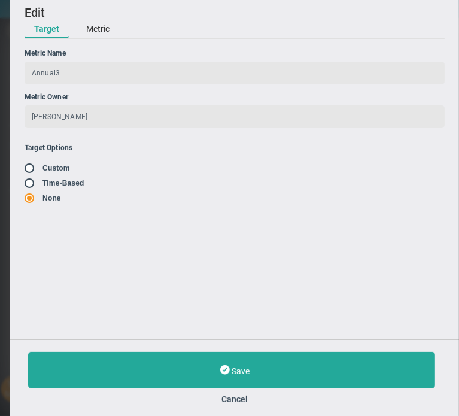
click at [95, 30] on button "Metric" at bounding box center [98, 29] width 43 height 18
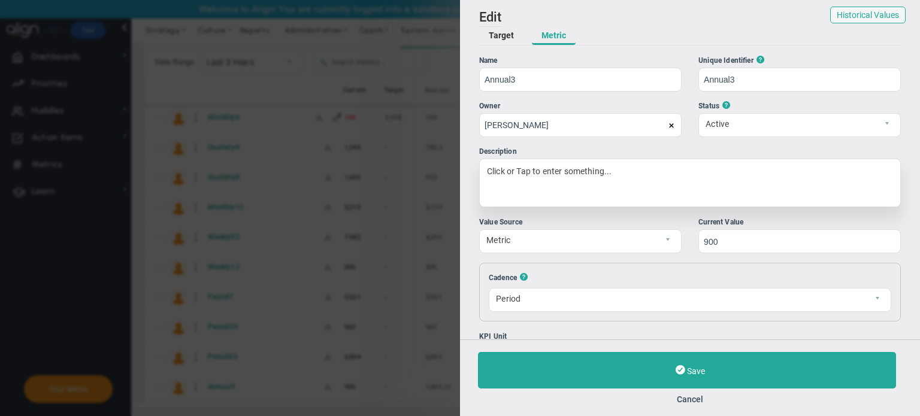
scroll to position [50, 0]
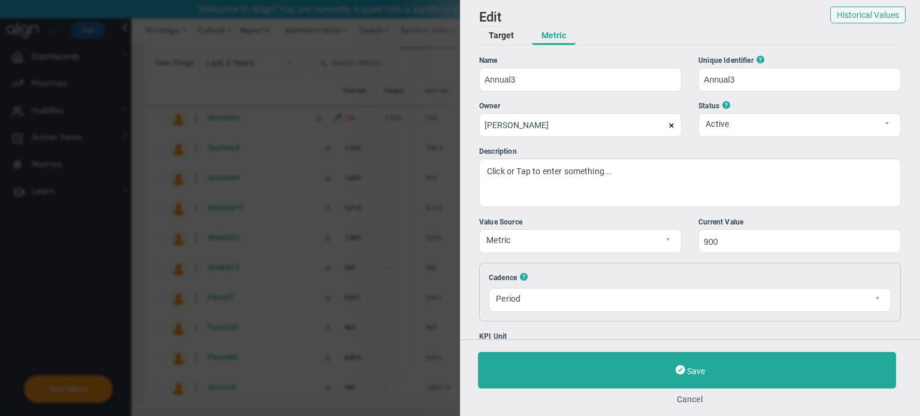
click at [684, 395] on button "Cancel" at bounding box center [690, 400] width 424 height 10
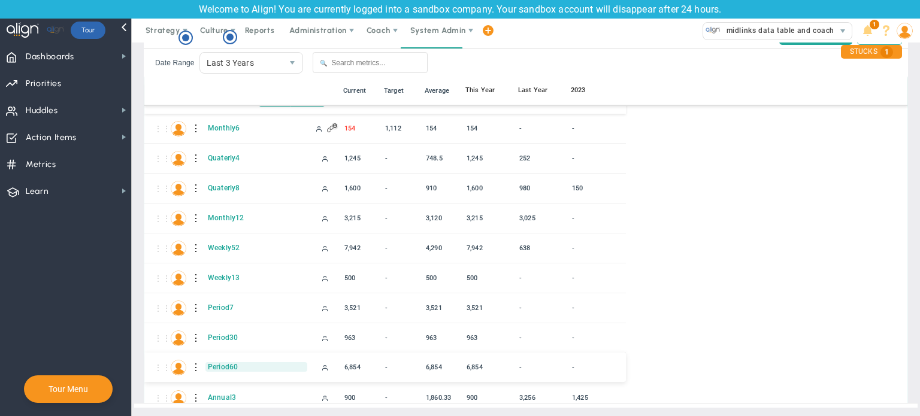
scroll to position [34, 0]
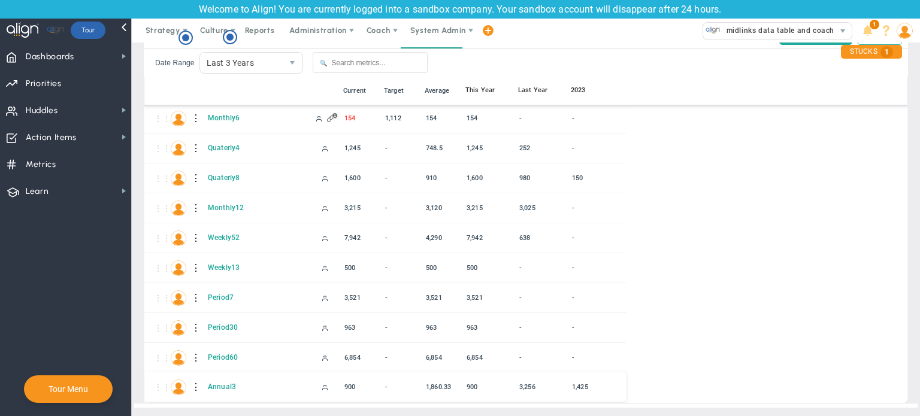
click at [197, 385] on div at bounding box center [196, 387] width 8 height 19
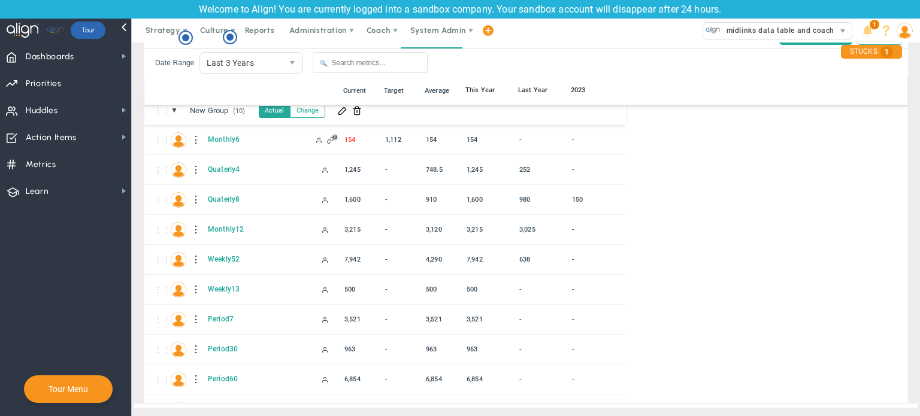
scroll to position [0, 0]
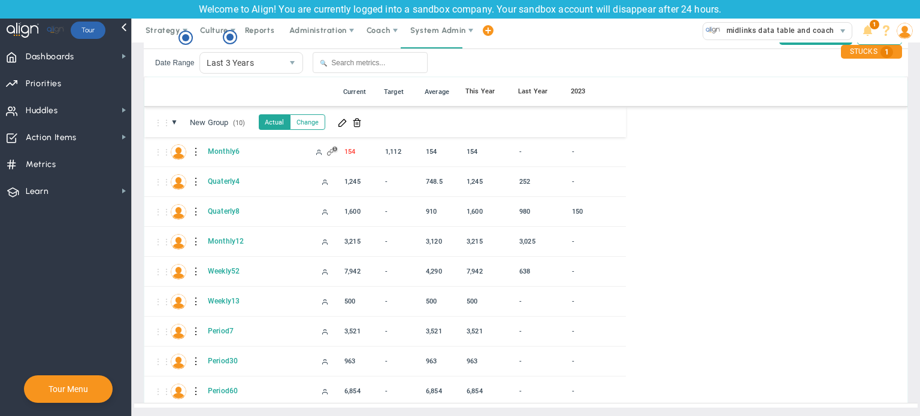
click at [429, 120] on div "⋮⋮ ▼ New Group (10) New Group Actual Change" at bounding box center [385, 122] width 482 height 30
click at [340, 123] on span at bounding box center [343, 122] width 10 height 10
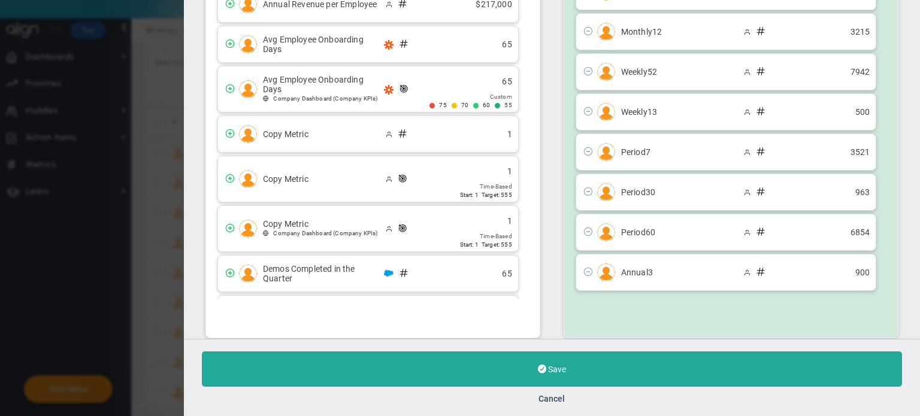
scroll to position [185, 0]
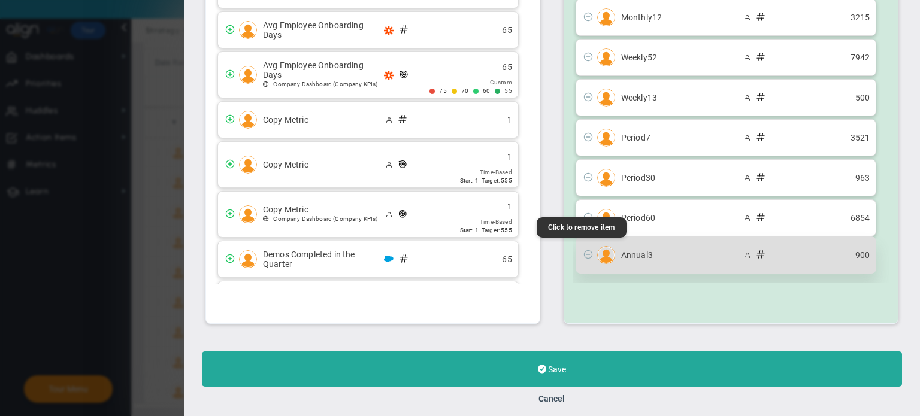
click at [583, 250] on span at bounding box center [588, 254] width 10 height 10
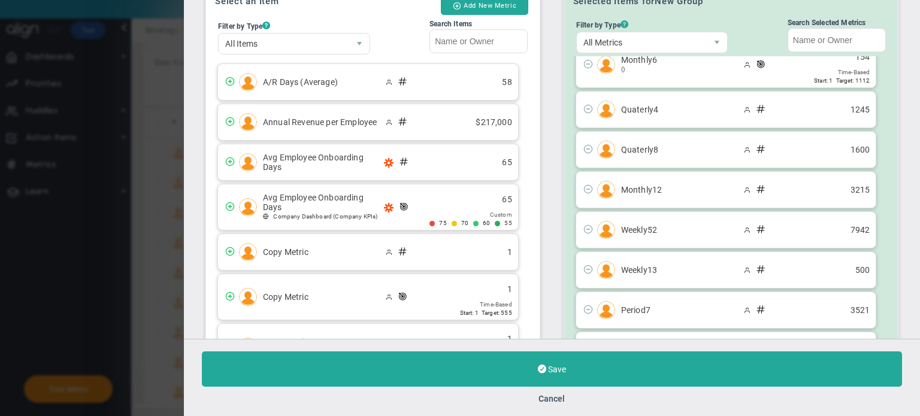
scroll to position [0, 0]
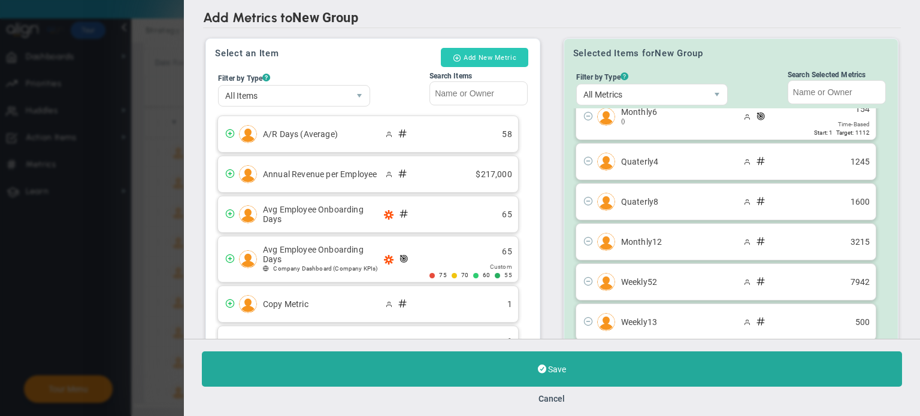
click at [487, 52] on button "Add New Metric" at bounding box center [484, 57] width 87 height 19
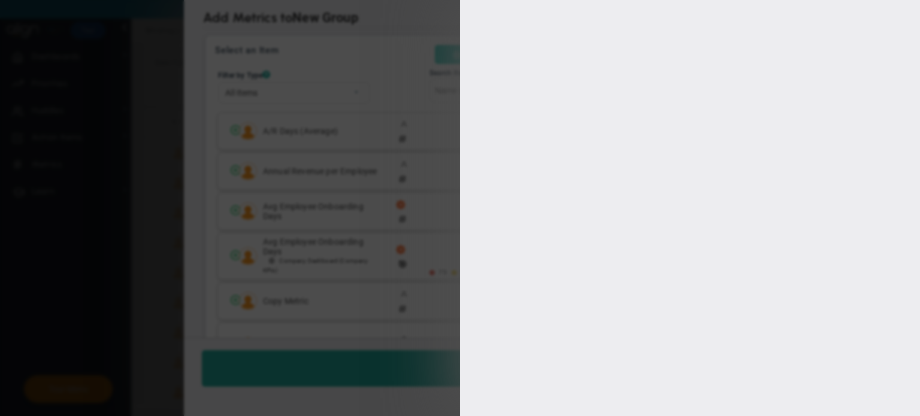
type input "[PERSON_NAME]"
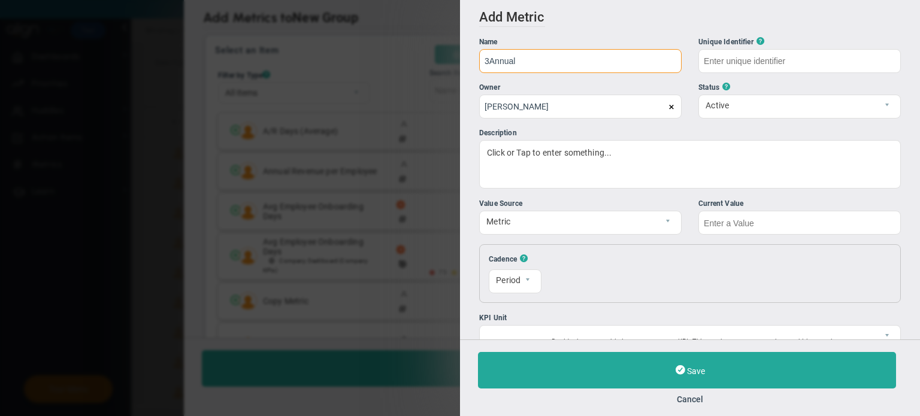
type input "3Annual"
click at [757, 134] on div "Description" at bounding box center [690, 133] width 422 height 11
type input "3Annual"
click at [733, 232] on input "text" at bounding box center [799, 223] width 202 height 24
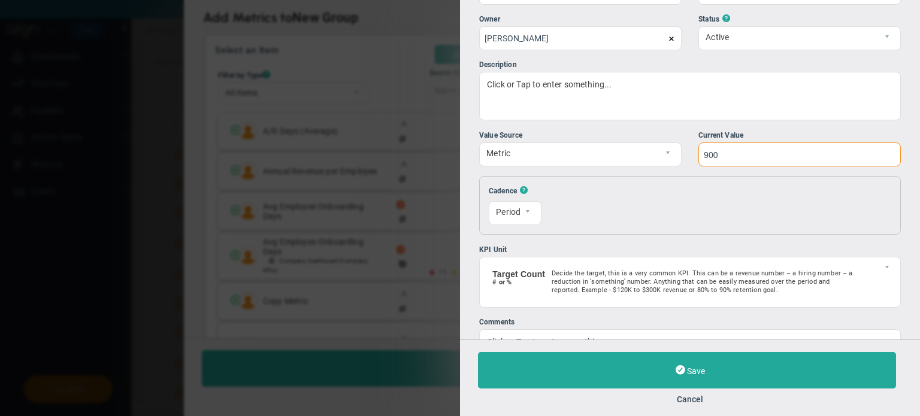
scroll to position [102, 0]
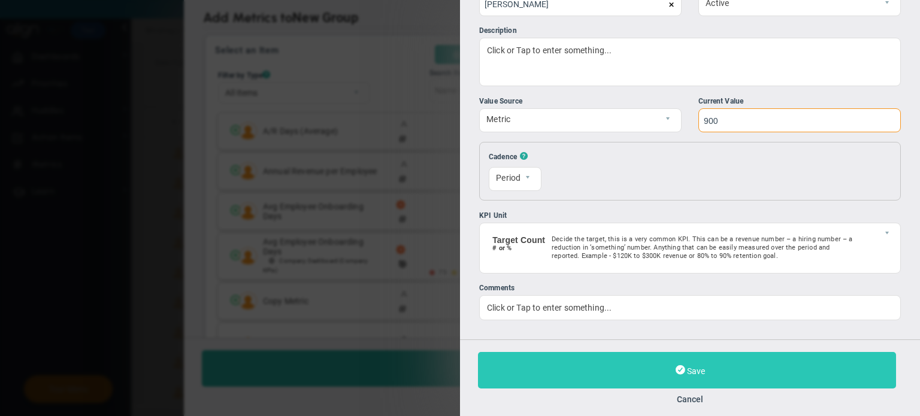
type input "900"
click at [752, 370] on button "Save" at bounding box center [687, 370] width 418 height 37
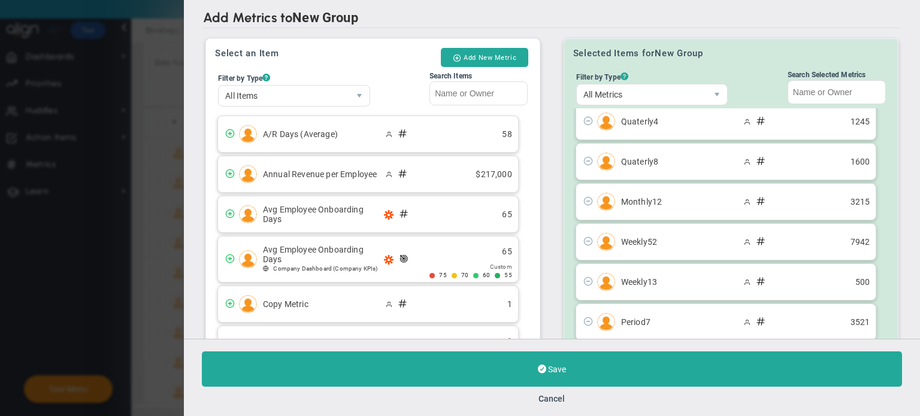
scroll to position [185, 0]
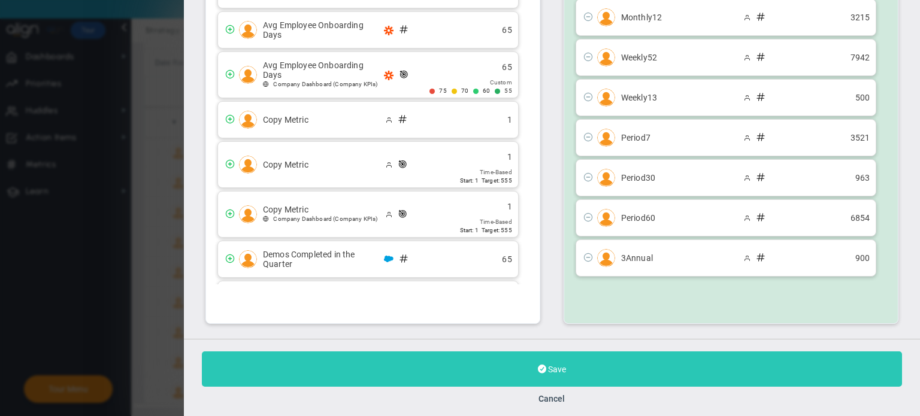
click at [571, 368] on button "Save" at bounding box center [552, 369] width 700 height 35
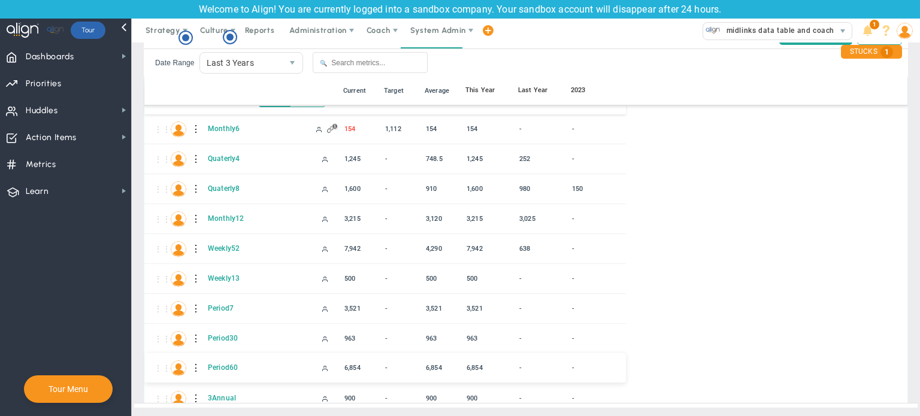
scroll to position [34, 0]
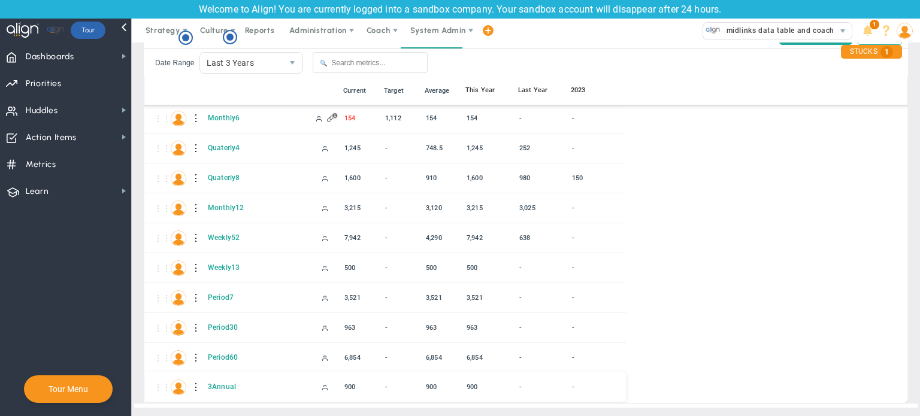
click at [195, 386] on div at bounding box center [196, 387] width 8 height 19
click at [196, 388] on div at bounding box center [196, 387] width 8 height 19
click at [217, 391] on span at bounding box center [218, 389] width 8 height 8
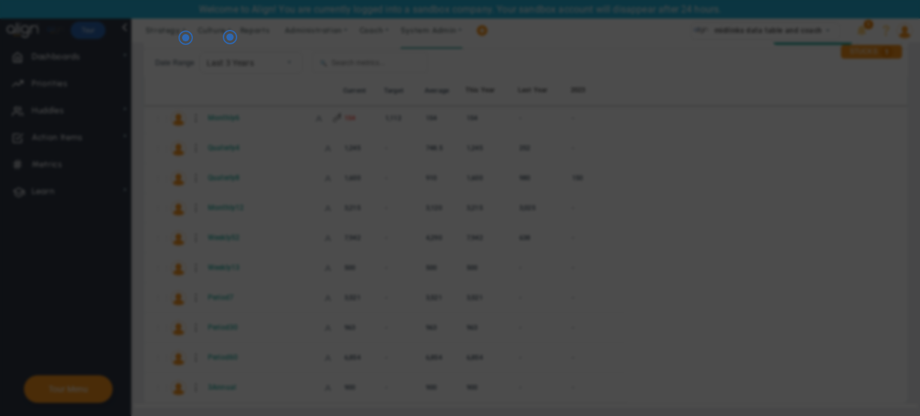
radio input "true"
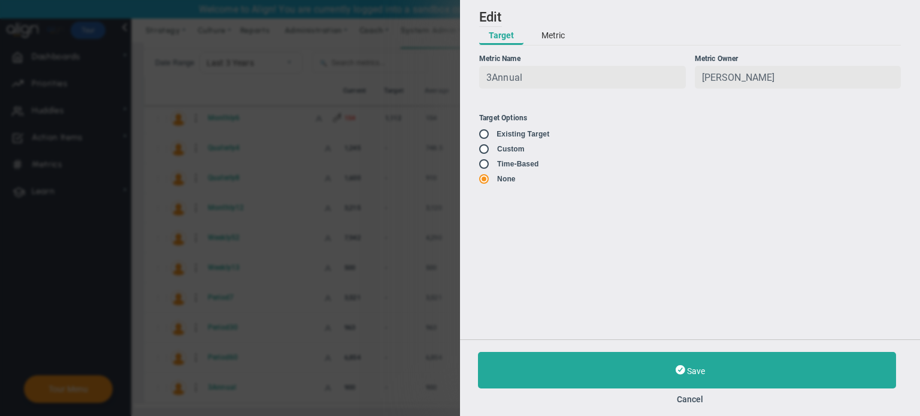
type input "3Annual"
type input "900"
type input "[PERSON_NAME]"
click at [560, 34] on button "Metric" at bounding box center [553, 36] width 43 height 18
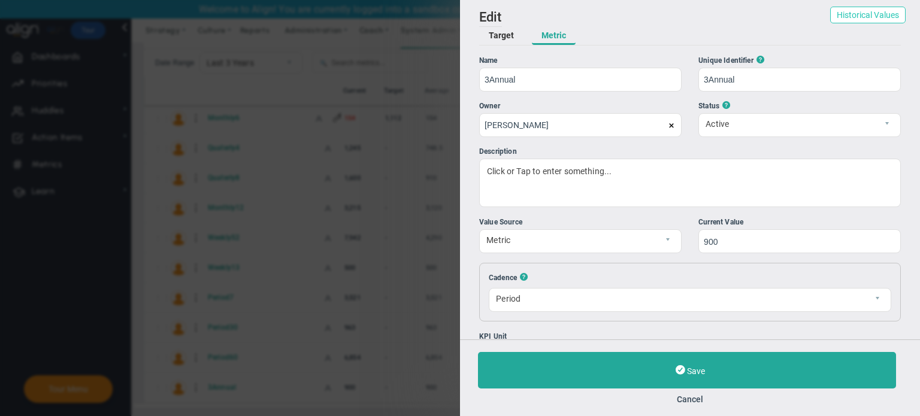
click at [848, 16] on button "Historical Values" at bounding box center [867, 15] width 75 height 17
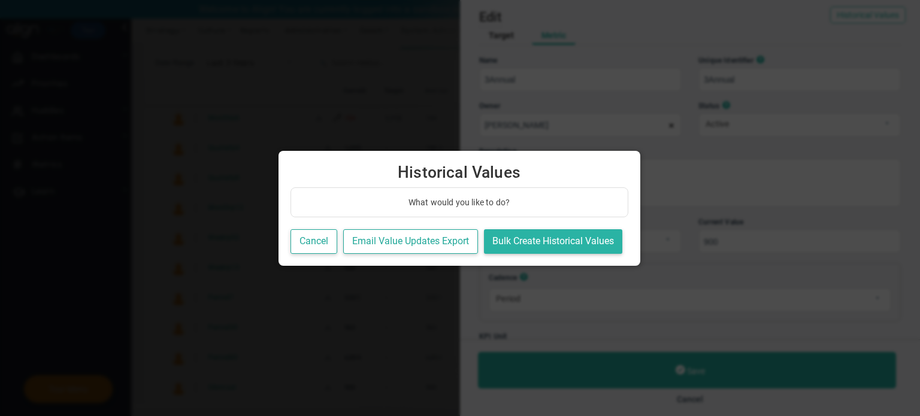
click at [597, 242] on button "Bulk Create Historical Values" at bounding box center [553, 241] width 138 height 25
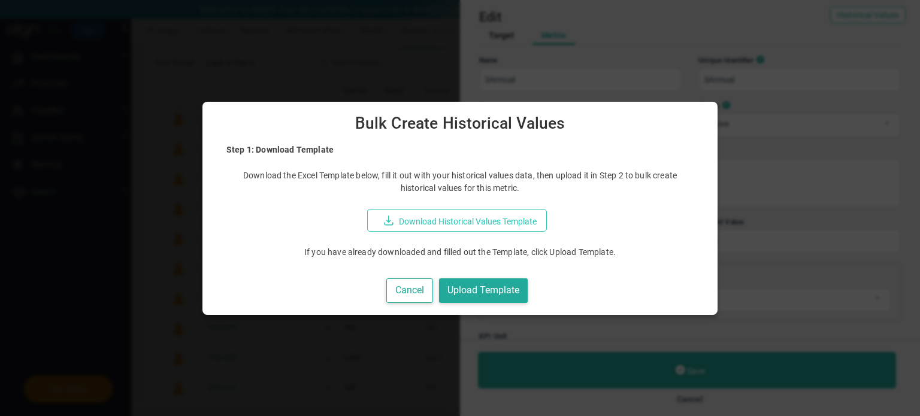
click at [513, 216] on button "Download Historical Values Template" at bounding box center [457, 220] width 180 height 23
click at [462, 282] on button "Upload Template" at bounding box center [483, 291] width 89 height 25
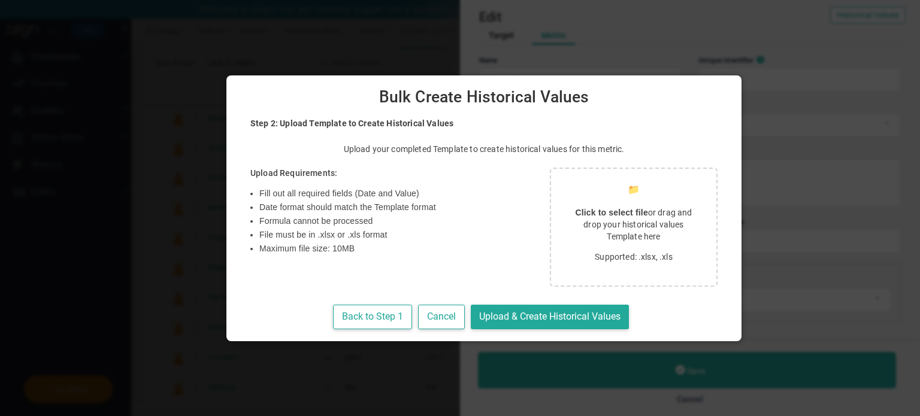
click at [574, 221] on p "Click to select file or drag and drop your historical values Template here" at bounding box center [633, 225] width 137 height 36
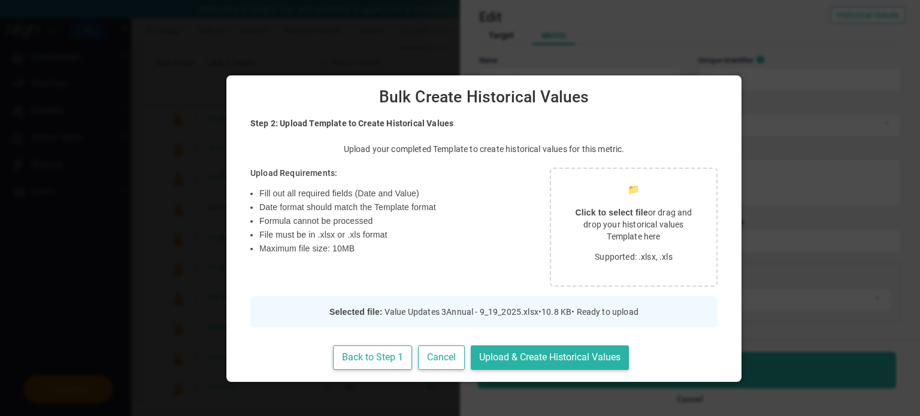
click at [558, 364] on button "Upload & Create Historical Values" at bounding box center [550, 358] width 158 height 25
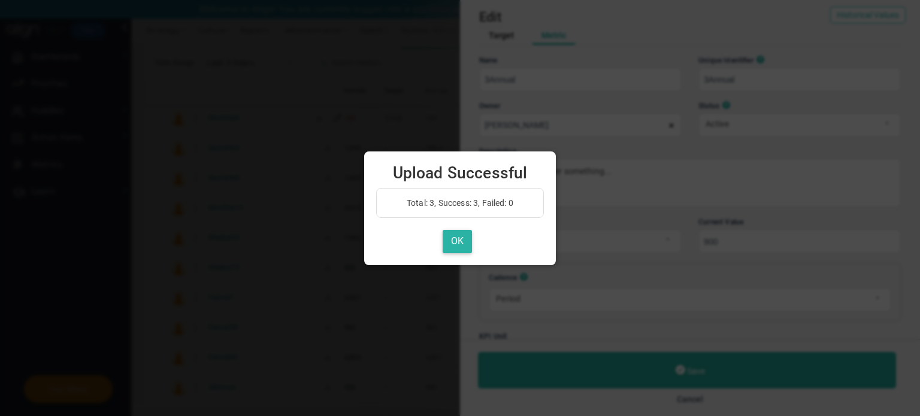
click at [470, 239] on button "OK" at bounding box center [457, 241] width 29 height 23
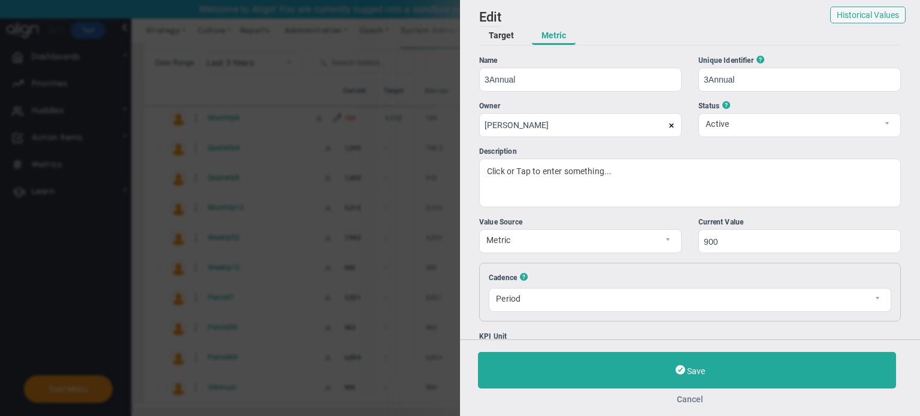
click at [688, 403] on button "Cancel" at bounding box center [690, 400] width 424 height 10
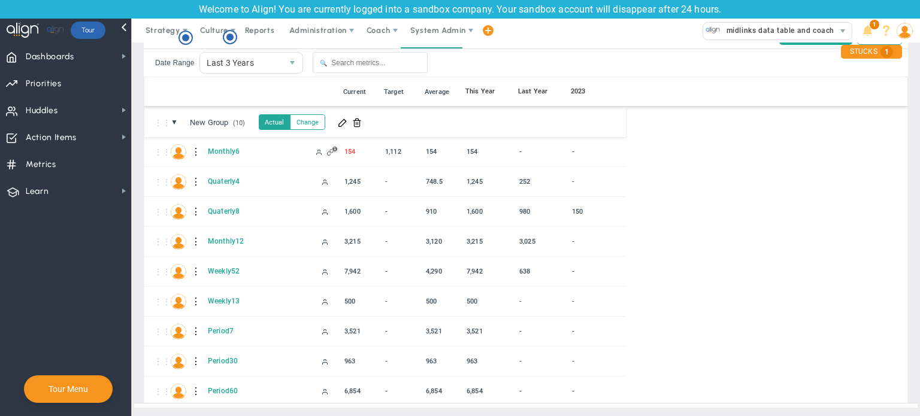
click at [279, 120] on button "Actual" at bounding box center [274, 122] width 31 height 16
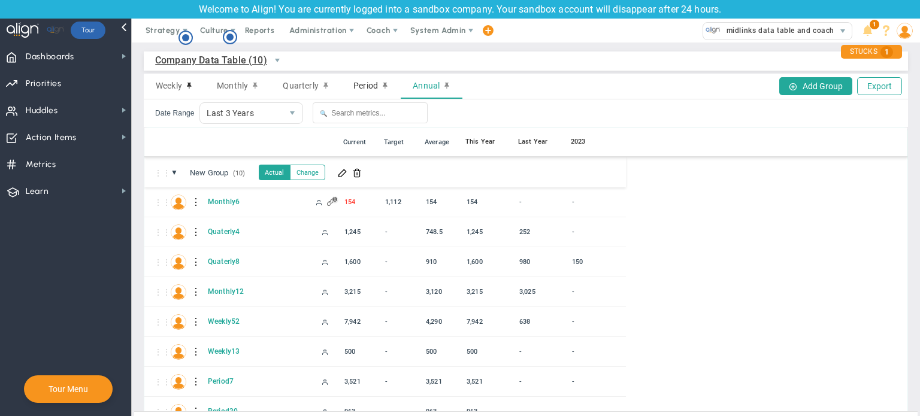
click at [363, 86] on span "Period" at bounding box center [365, 86] width 25 height 10
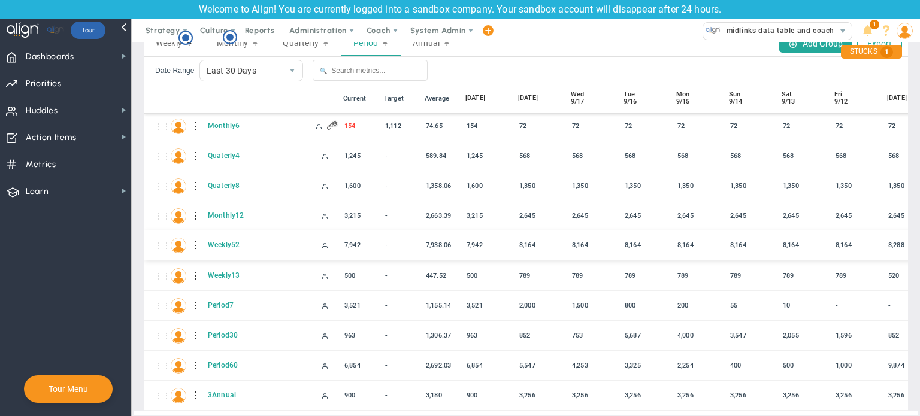
scroll to position [60, 0]
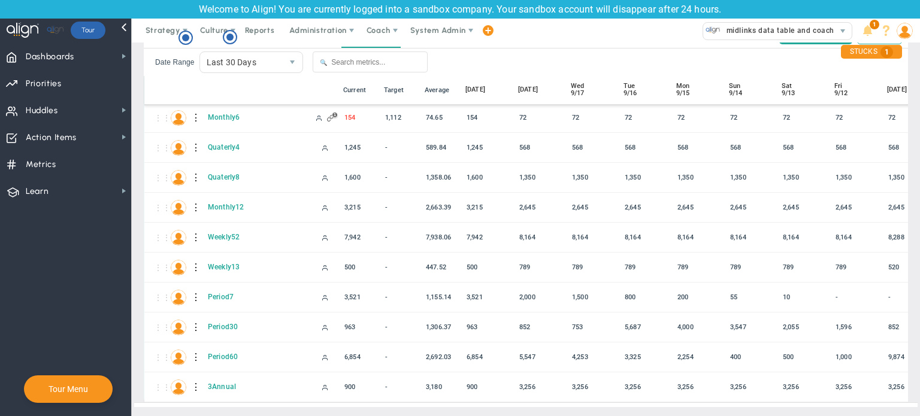
drag, startPoint x: 391, startPoint y: 406, endPoint x: 430, endPoint y: 403, distance: 39.7
click at [430, 403] on div at bounding box center [526, 405] width 784 height 5
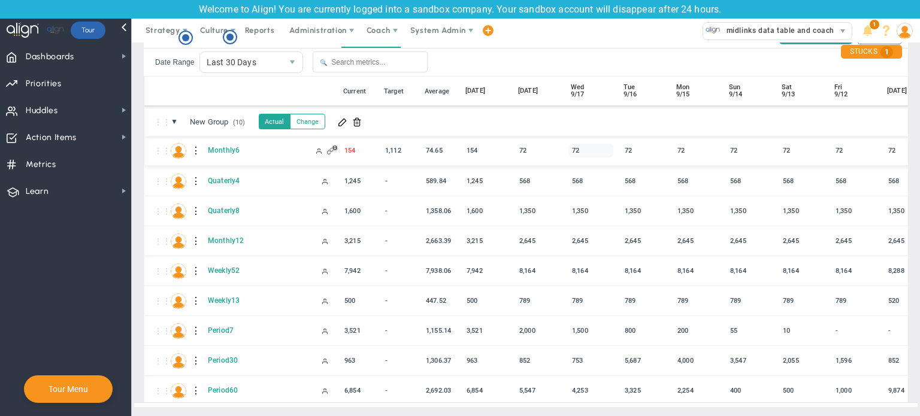
scroll to position [0, 0]
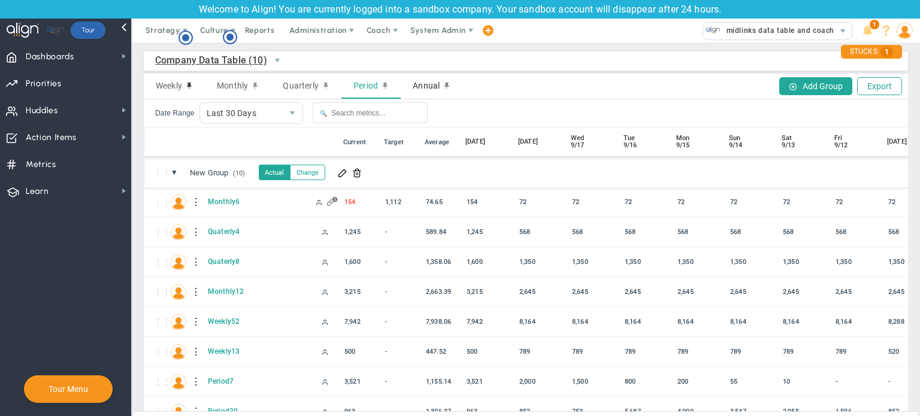
click at [436, 88] on span "Annual" at bounding box center [426, 86] width 27 height 10
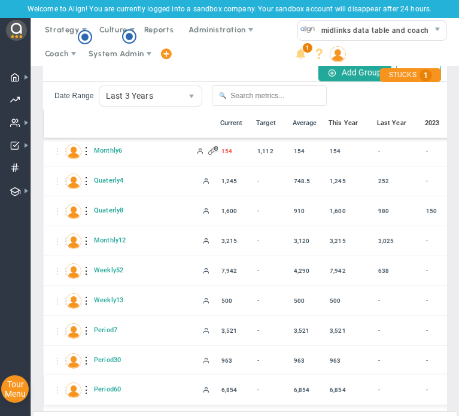
scroll to position [206, 0]
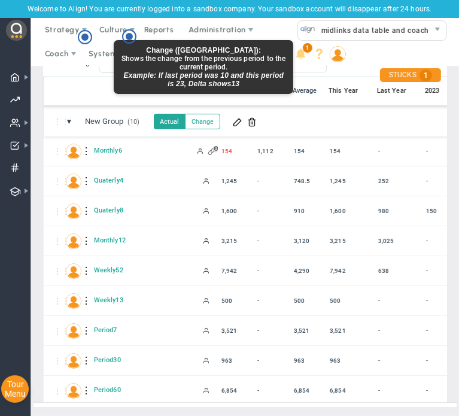
click at [208, 114] on button "Change" at bounding box center [202, 122] width 35 height 16
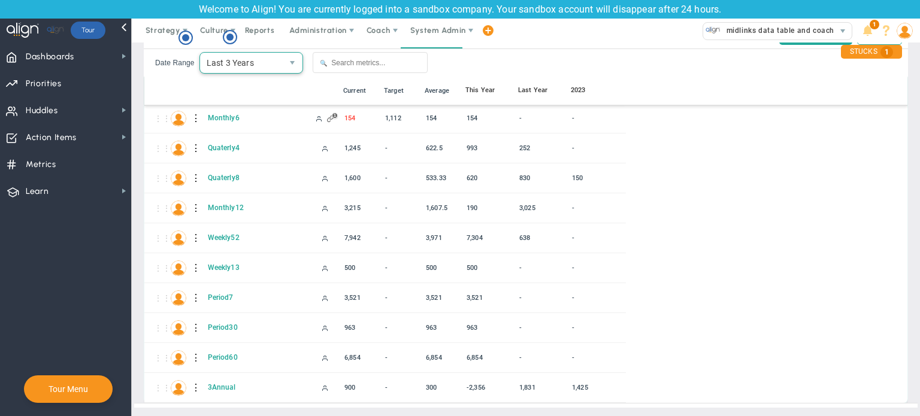
click at [261, 59] on span "Last 3 Years" at bounding box center [241, 63] width 83 height 20
click at [246, 88] on li "Last 5 Years" at bounding box center [249, 89] width 103 height 25
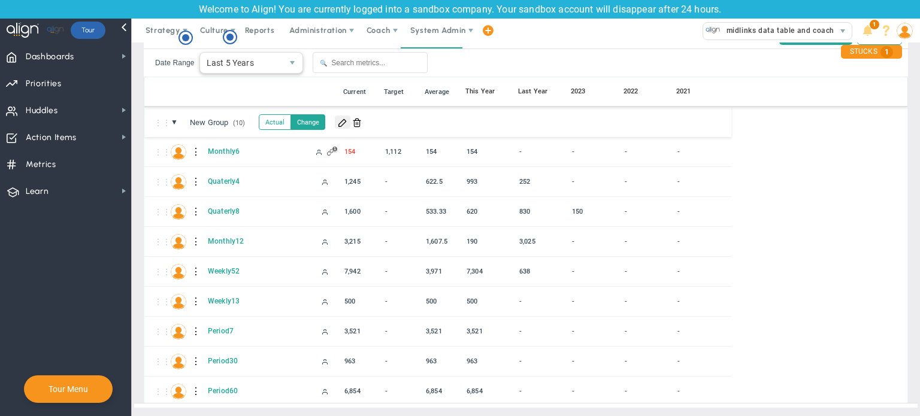
click at [343, 123] on span at bounding box center [343, 122] width 10 height 10
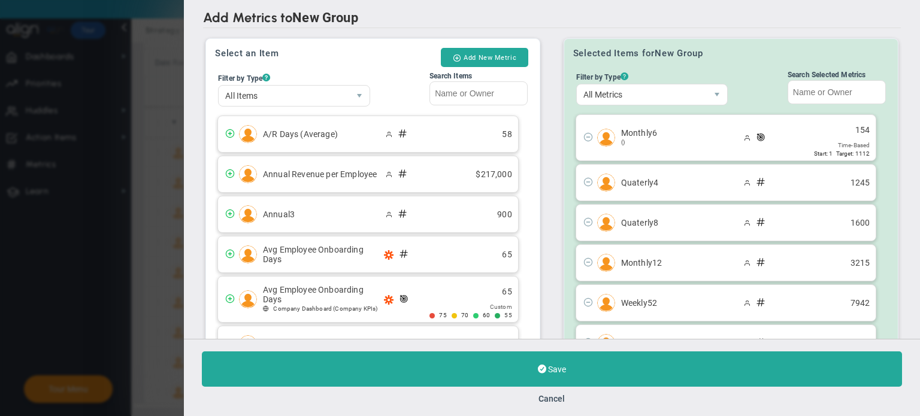
click at [502, 59] on button "Add New Metric" at bounding box center [484, 57] width 87 height 19
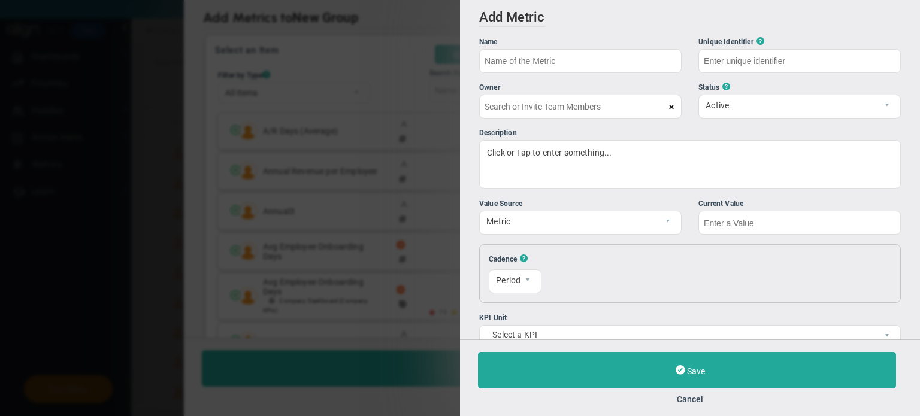
type input "[PERSON_NAME]"
type input "5Annual"
click at [814, 214] on input "text" at bounding box center [799, 223] width 202 height 24
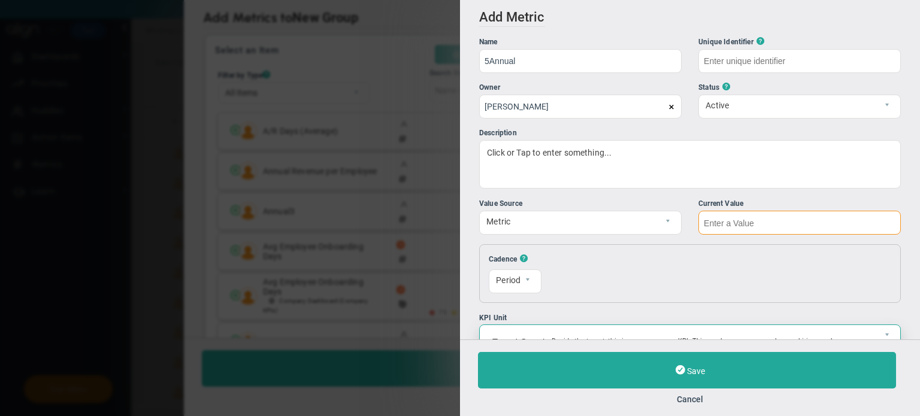
type input "5Annual"
click at [709, 225] on input "text" at bounding box center [799, 223] width 202 height 24
type input "3000"
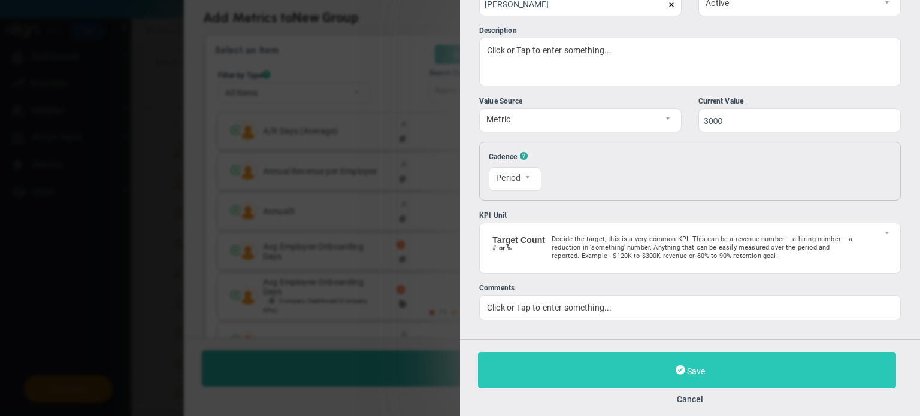
click at [695, 370] on span "Save" at bounding box center [696, 372] width 18 height 10
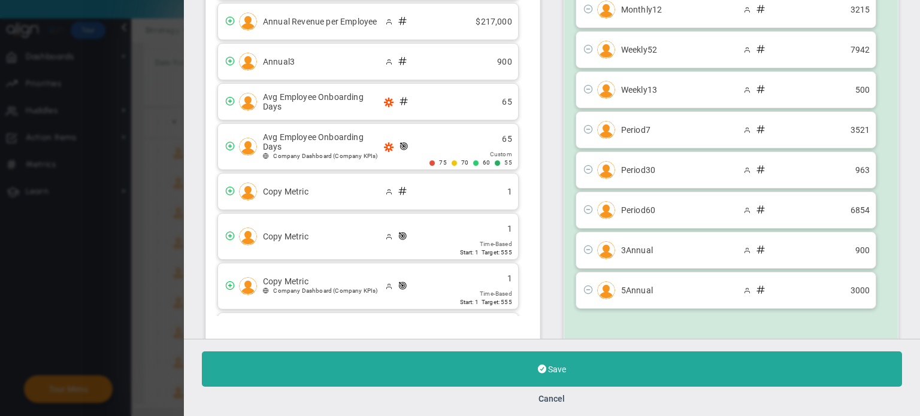
scroll to position [185, 0]
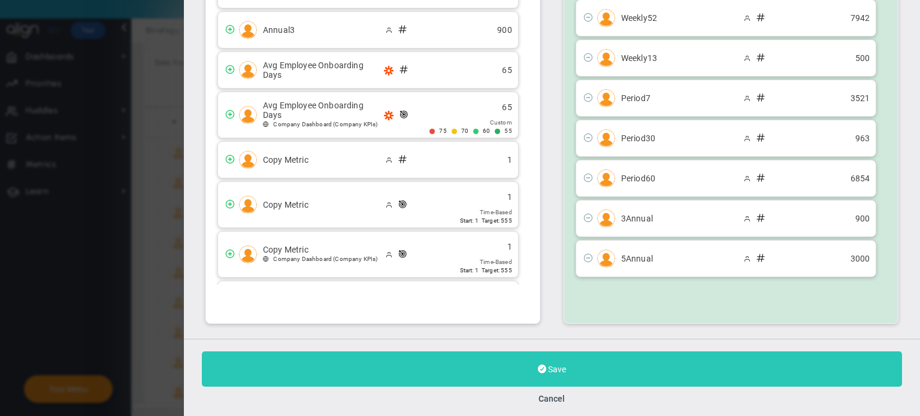
click at [589, 376] on button "Save" at bounding box center [552, 369] width 700 height 35
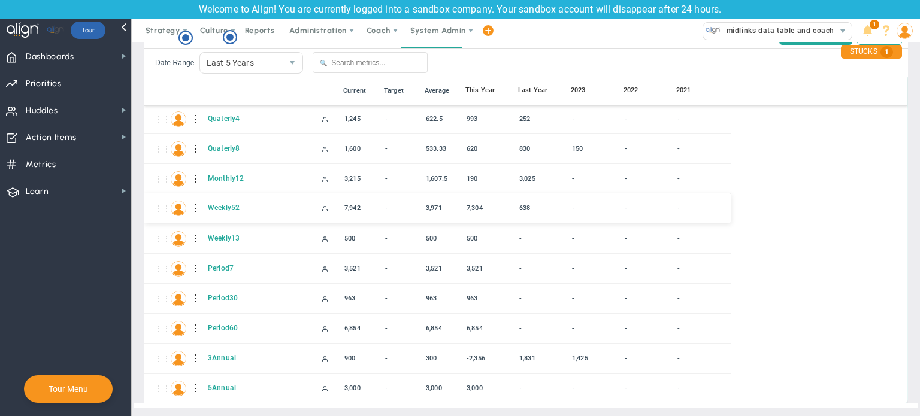
scroll to position [63, 0]
click at [195, 388] on div at bounding box center [196, 387] width 8 height 19
click at [210, 391] on div "Edit" at bounding box center [245, 390] width 83 height 25
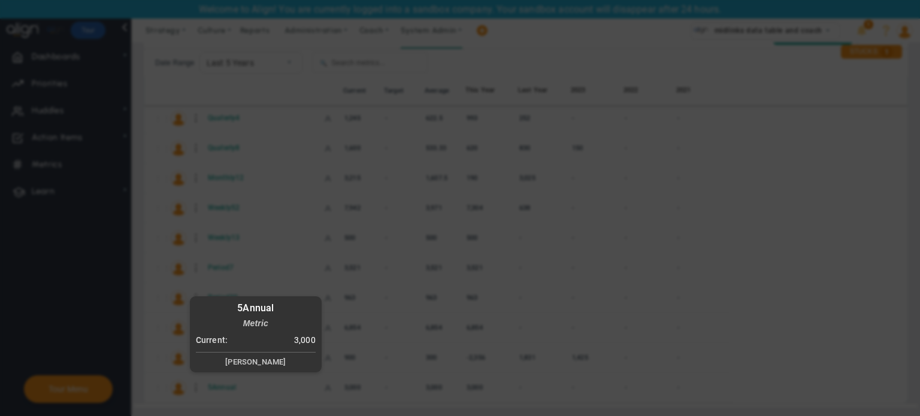
radio input "true"
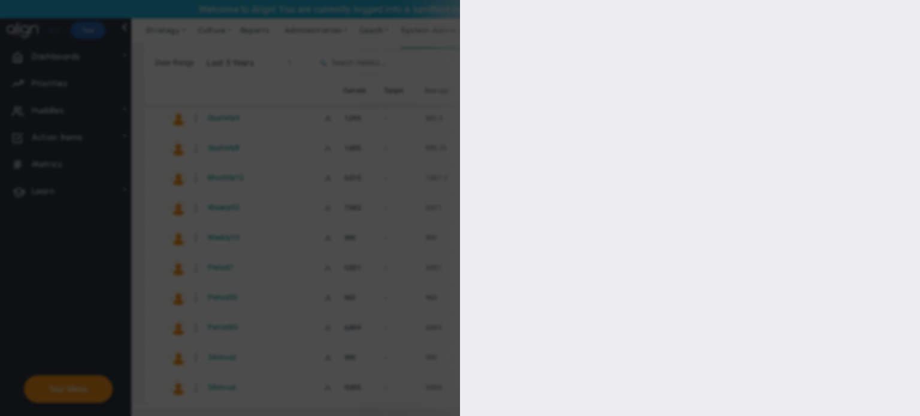
type input "5Annual"
type input "3000"
type input "[PERSON_NAME]"
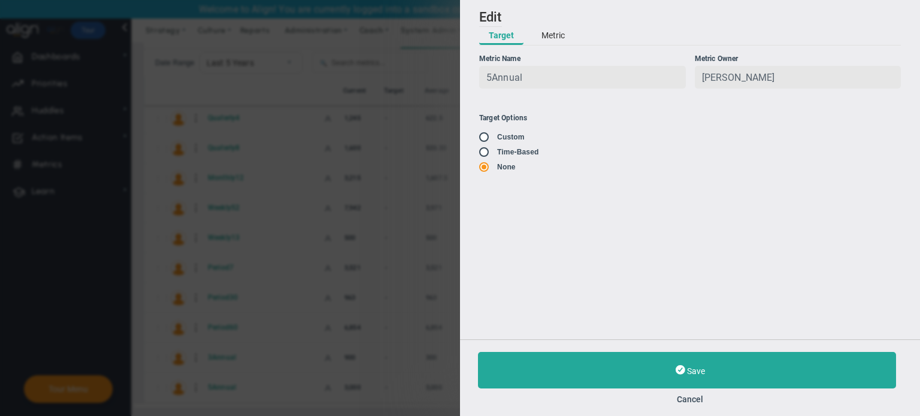
click at [555, 32] on button "Metric" at bounding box center [553, 36] width 43 height 18
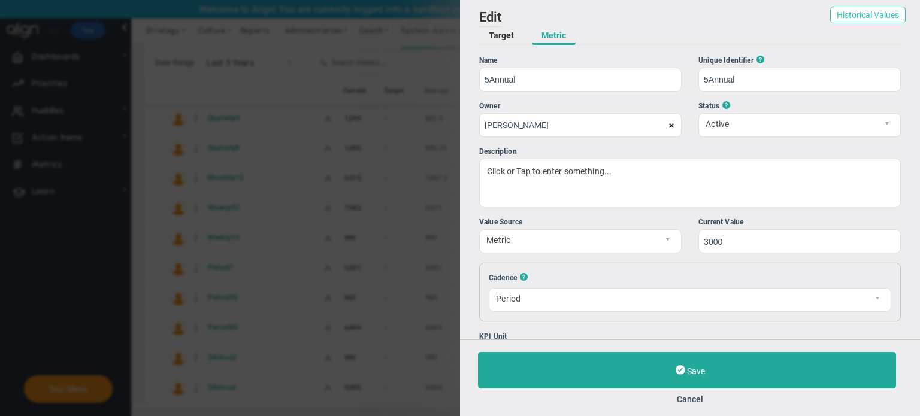
click at [878, 18] on button "Historical Values" at bounding box center [867, 15] width 75 height 17
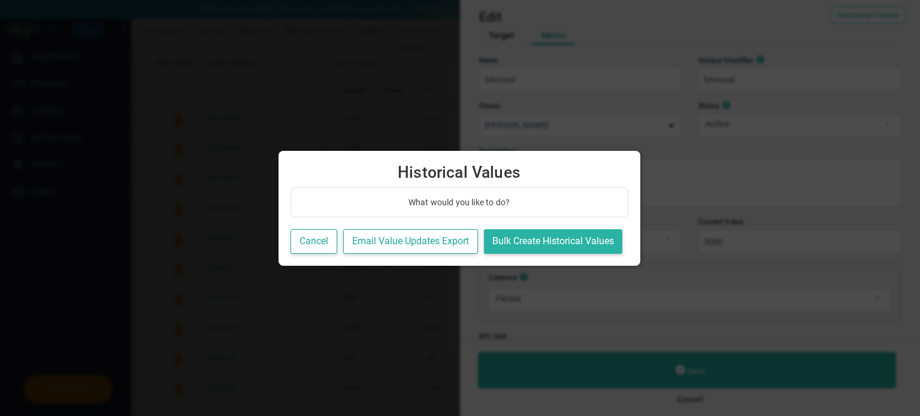
click at [556, 240] on button "Bulk Create Historical Values" at bounding box center [553, 241] width 138 height 25
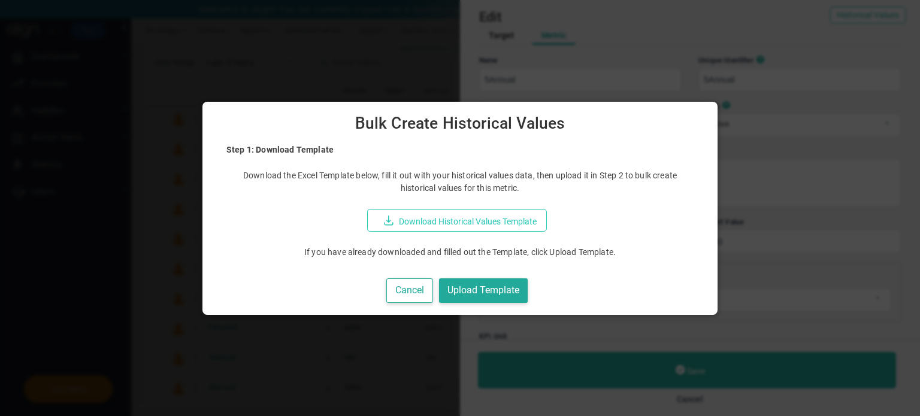
click at [475, 226] on button "Download Historical Values Template" at bounding box center [457, 220] width 180 height 23
click at [622, 177] on p "Download the Excel Template below, fill it out with your historical values data…" at bounding box center [459, 182] width 467 height 25
click at [488, 289] on button "Upload Template" at bounding box center [483, 291] width 89 height 25
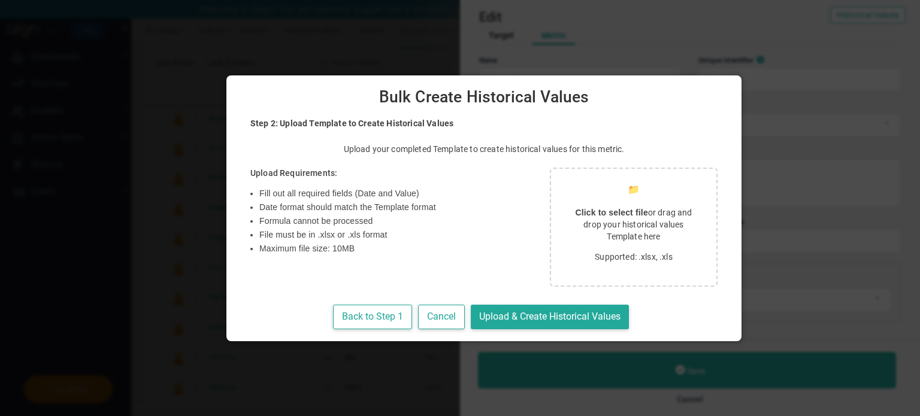
click at [582, 223] on p "Click to select file or drag and drop your historical values Template here" at bounding box center [633, 225] width 137 height 36
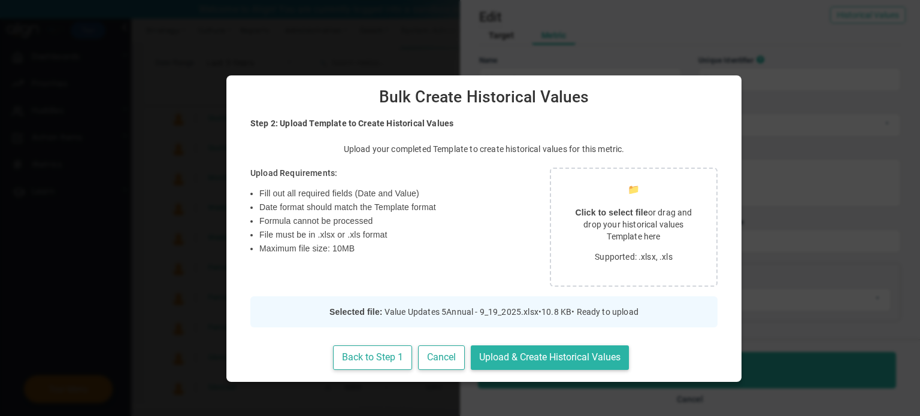
click at [553, 355] on button "Upload & Create Historical Values" at bounding box center [550, 358] width 158 height 25
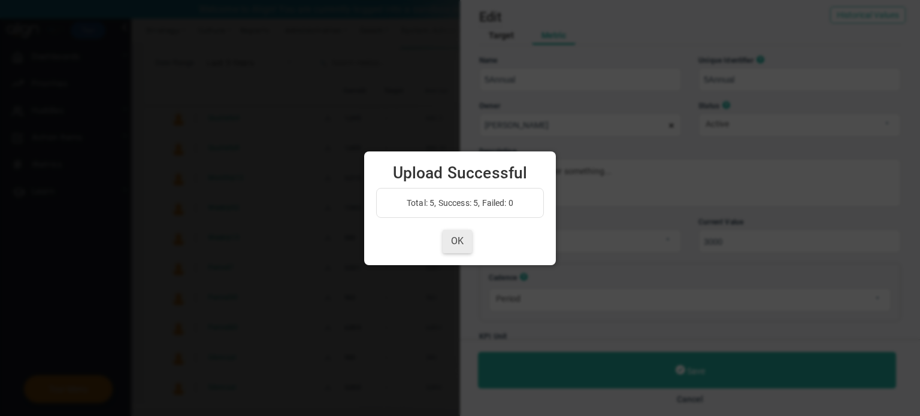
click at [460, 246] on button "OK" at bounding box center [457, 241] width 29 height 23
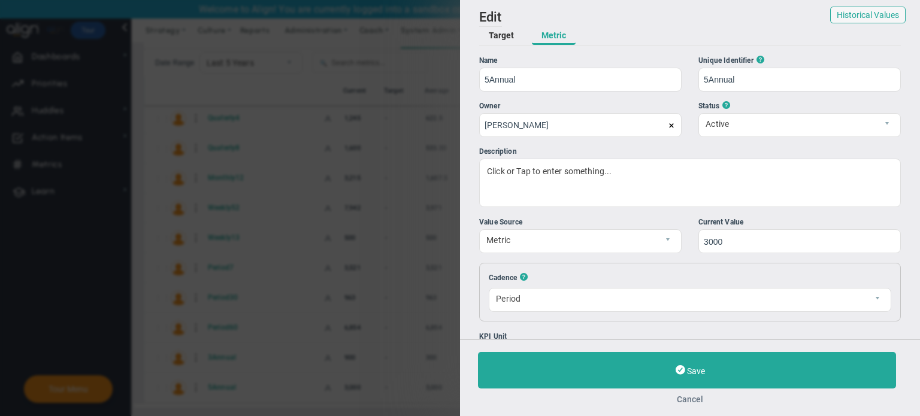
click at [697, 400] on button "Cancel" at bounding box center [690, 400] width 424 height 10
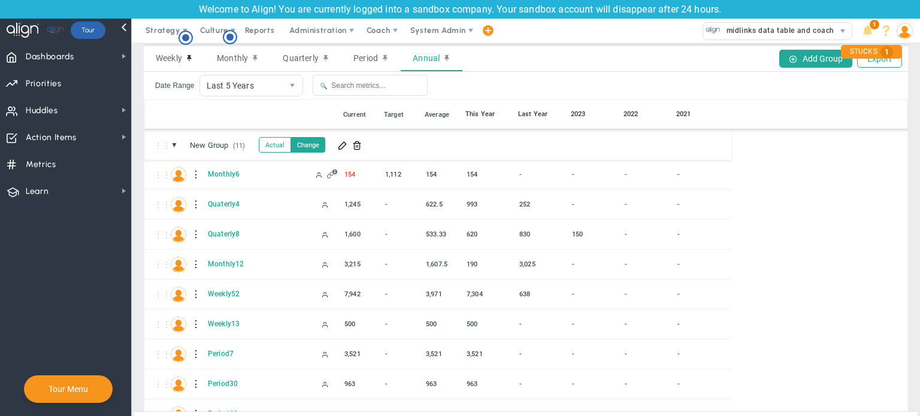
scroll to position [50, 0]
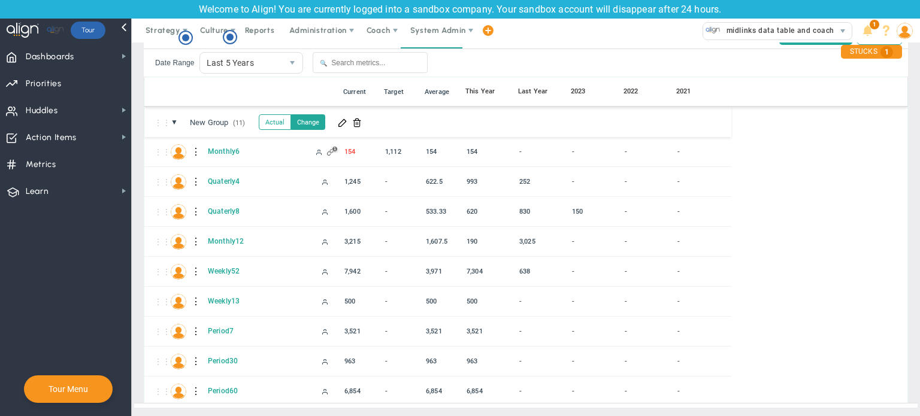
click at [286, 117] on button "Actual" at bounding box center [275, 122] width 32 height 16
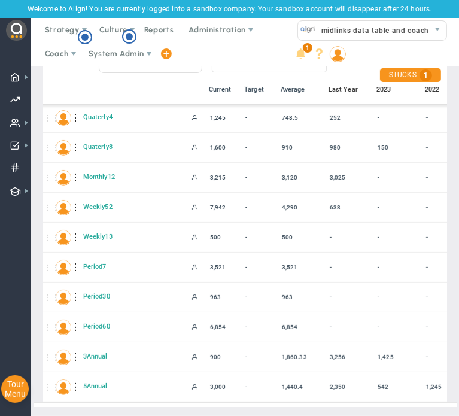
scroll to position [63, 60]
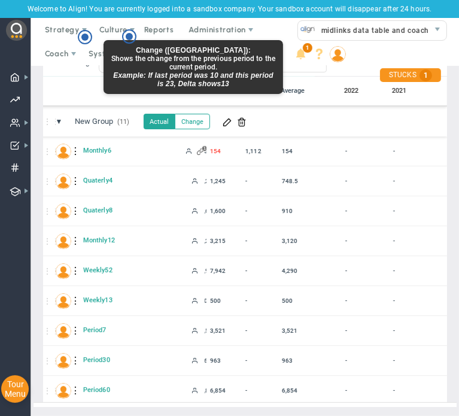
click at [196, 114] on button "Change" at bounding box center [191, 122] width 35 height 16
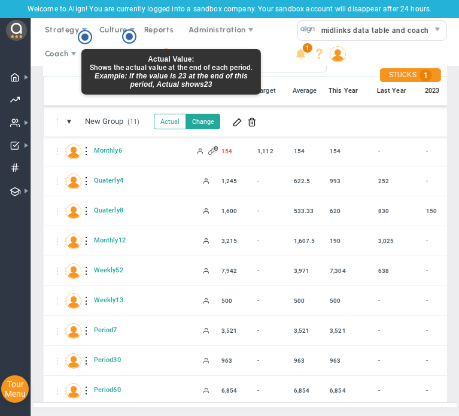
click at [173, 117] on button "Actual" at bounding box center [170, 122] width 32 height 16
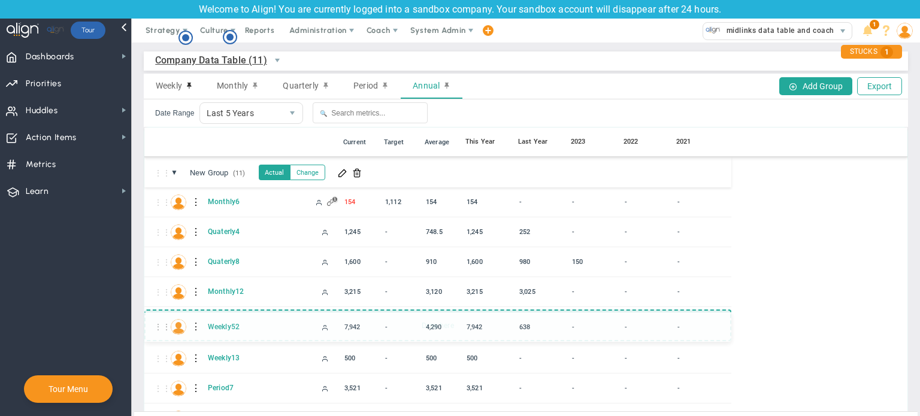
drag, startPoint x: 159, startPoint y: 320, endPoint x: 158, endPoint y: 326, distance: 6.0
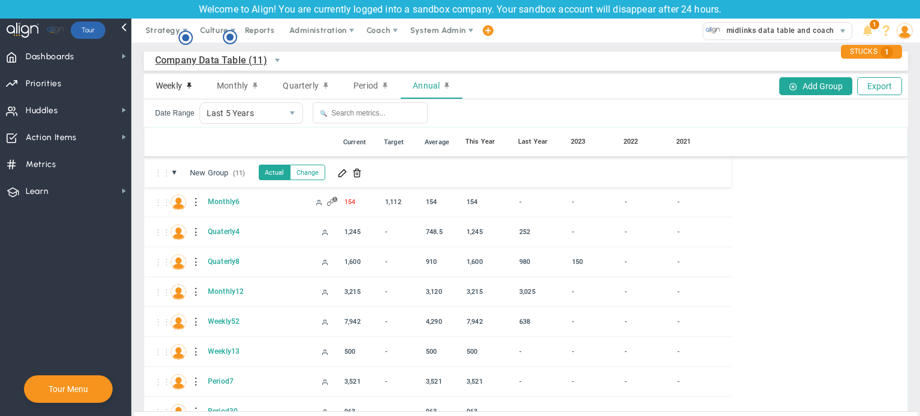
click at [168, 87] on span "Weekly" at bounding box center [169, 86] width 26 height 10
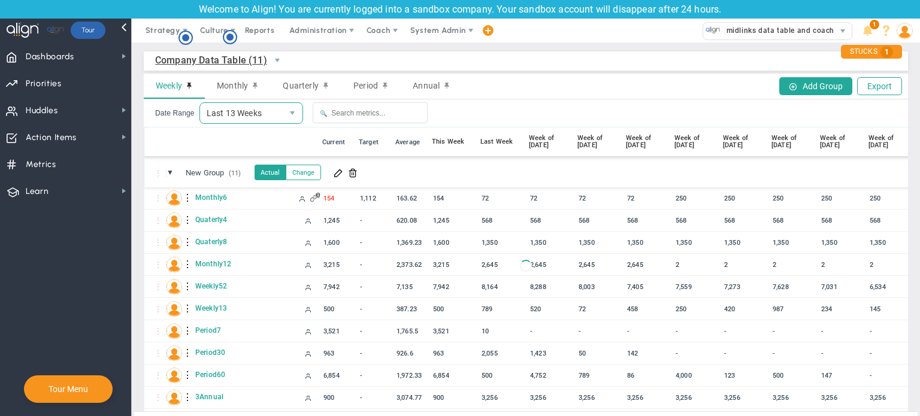
click at [254, 107] on span "Last 13 Weeks" at bounding box center [241, 113] width 83 height 20
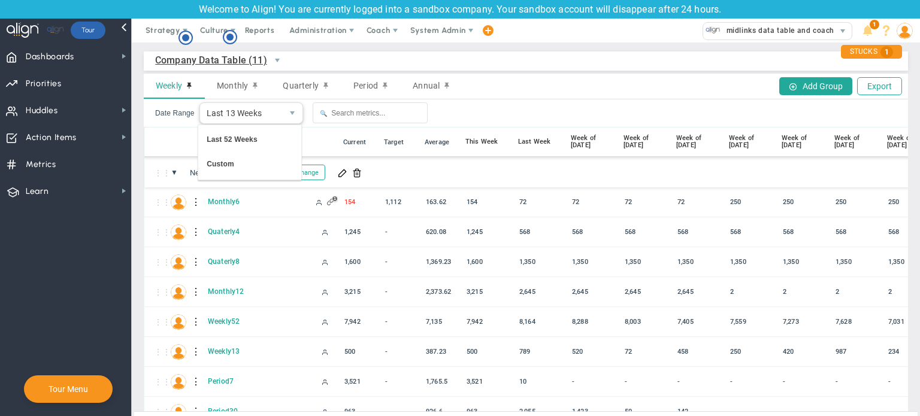
click at [168, 149] on div "⋮⋮ ● ⋮ 📅 Current Target Average This Week Last Week Week of [DATE] Week of [DAT…" at bounding box center [648, 143] width 1009 height 30
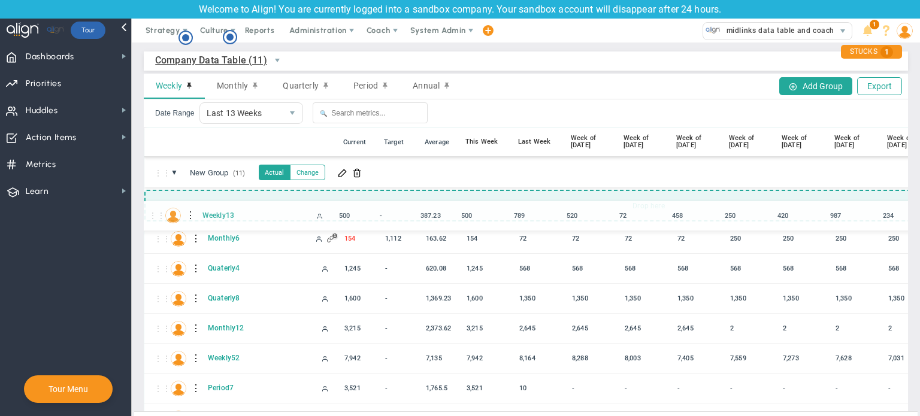
drag, startPoint x: 159, startPoint y: 352, endPoint x: 153, endPoint y: 216, distance: 135.5
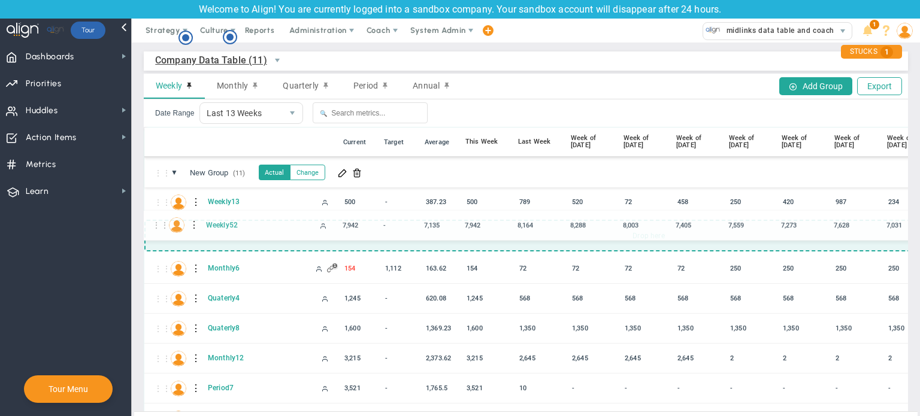
drag, startPoint x: 160, startPoint y: 352, endPoint x: 158, endPoint y: 226, distance: 125.8
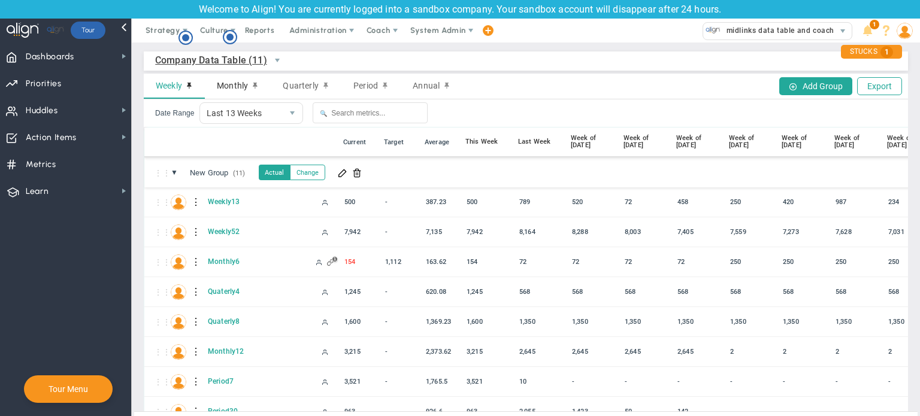
click at [244, 83] on span "Monthly" at bounding box center [232, 86] width 31 height 10
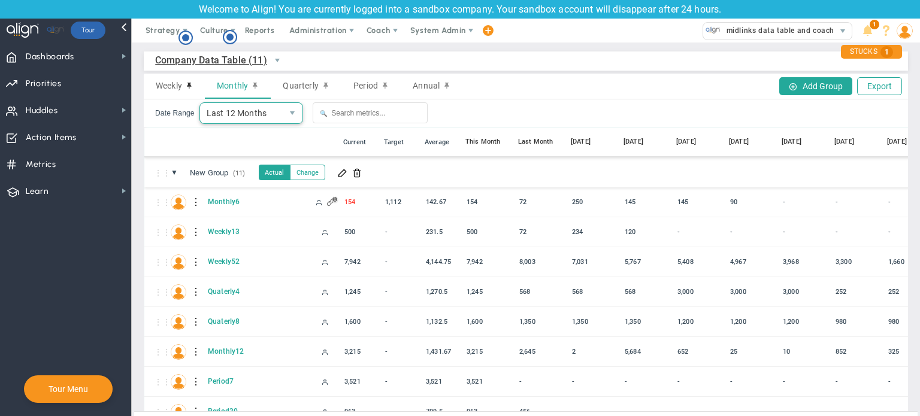
click at [249, 114] on span "Last 12 Months" at bounding box center [241, 113] width 83 height 20
click at [165, 143] on div "⋮⋮ ● ⋮ 📅 Current Target Average This Month Last Month [DATE] [DATE] [DATE] [DAT…" at bounding box center [622, 143] width 956 height 30
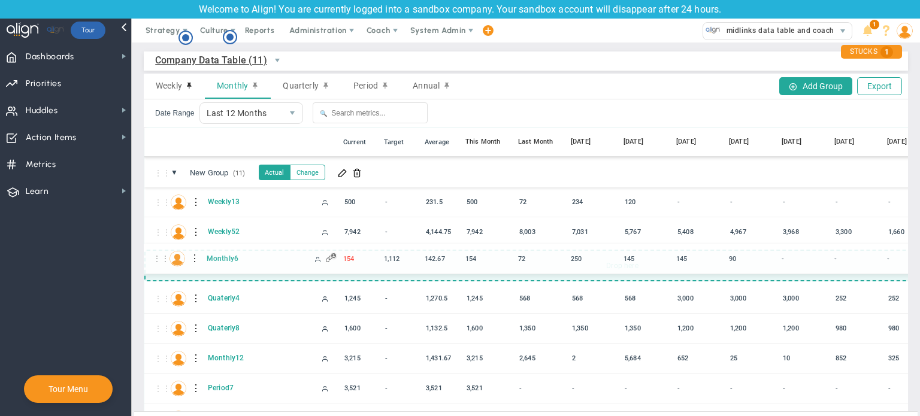
drag, startPoint x: 155, startPoint y: 202, endPoint x: 153, endPoint y: 259, distance: 57.5
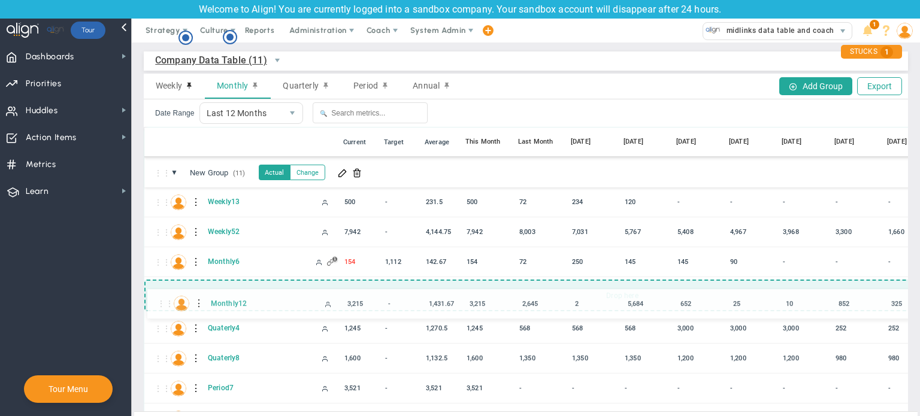
drag, startPoint x: 158, startPoint y: 349, endPoint x: 161, endPoint y: 302, distance: 47.4
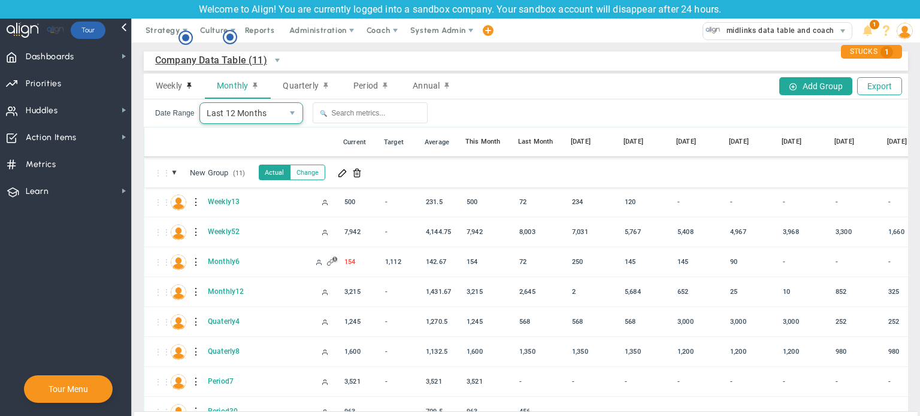
click at [261, 114] on span "Last 12 Months" at bounding box center [241, 113] width 83 height 20
click at [293, 87] on span "Quarterly" at bounding box center [300, 86] width 35 height 10
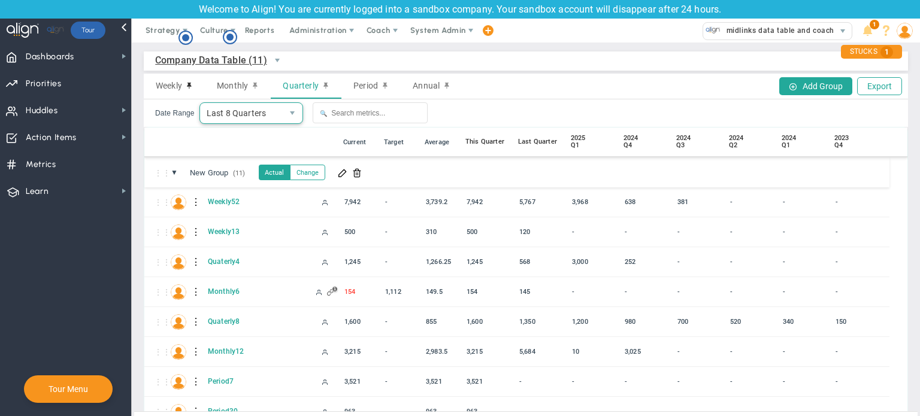
click at [279, 119] on span "Last 8 Quarters" at bounding box center [241, 113] width 83 height 20
click at [175, 143] on div "⋮⋮" at bounding box center [179, 142] width 17 height 11
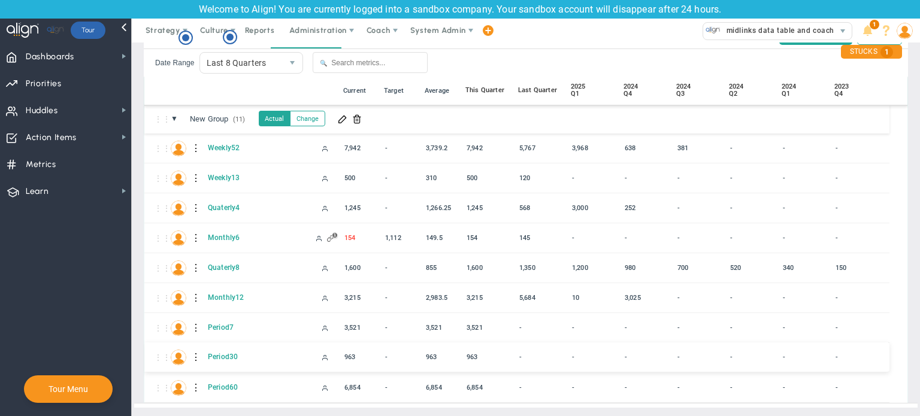
scroll to position [0, 0]
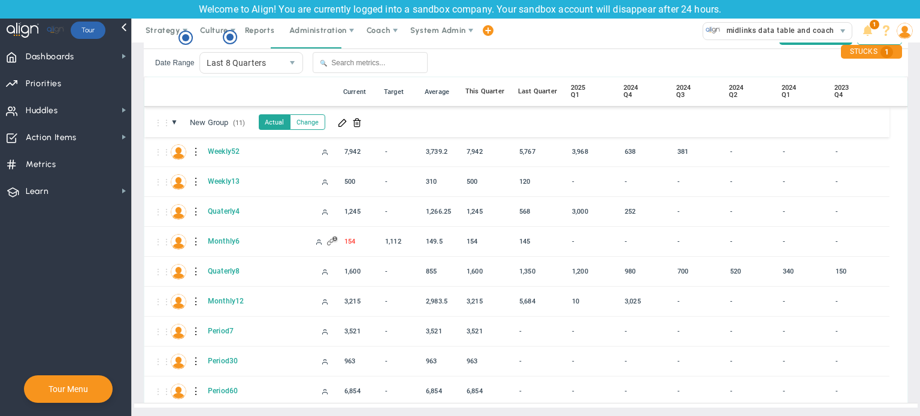
click at [196, 90] on div "●" at bounding box center [196, 91] width 8 height 11
click at [247, 63] on span "Last 8 Quarters" at bounding box center [241, 63] width 83 height 20
click at [176, 90] on div "⋮⋮" at bounding box center [179, 91] width 17 height 11
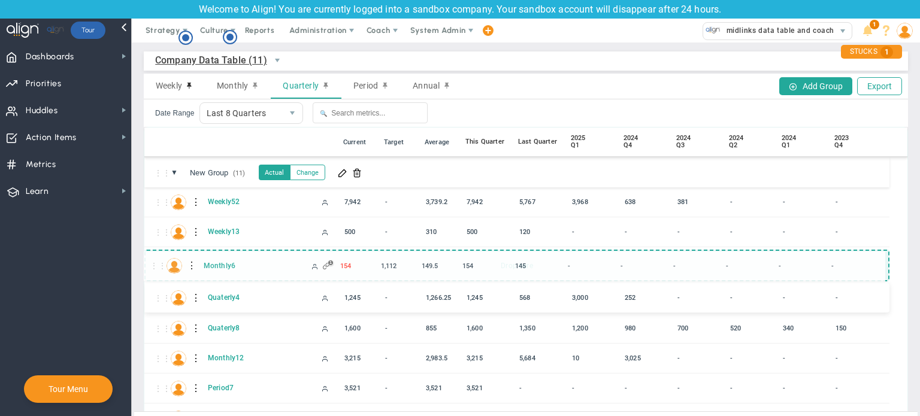
drag, startPoint x: 158, startPoint y: 292, endPoint x: 155, endPoint y: 273, distance: 20.0
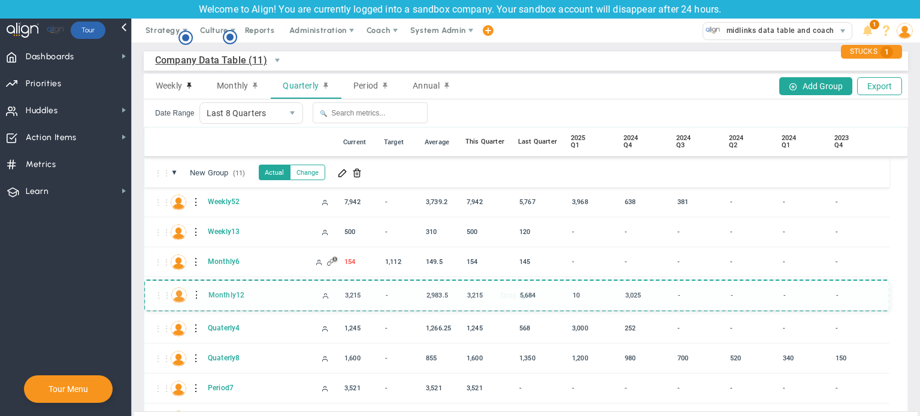
drag, startPoint x: 159, startPoint y: 353, endPoint x: 159, endPoint y: 298, distance: 55.7
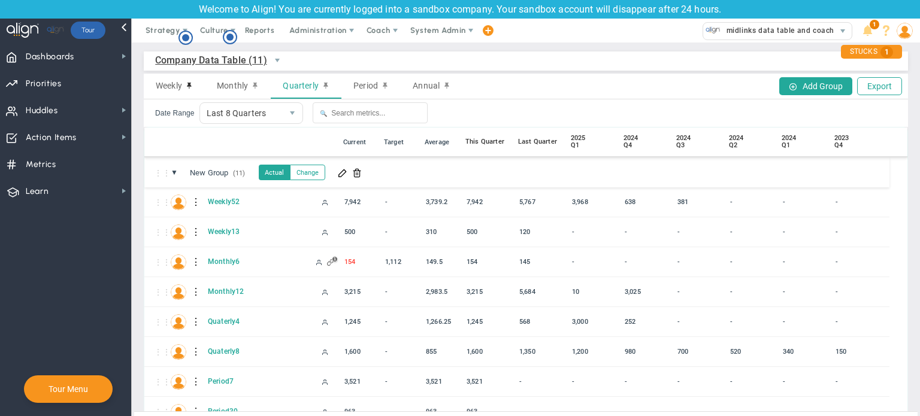
click at [631, 81] on div "Weekly Monthly Quarterly Period Annual Add Group Export" at bounding box center [526, 87] width 764 height 26
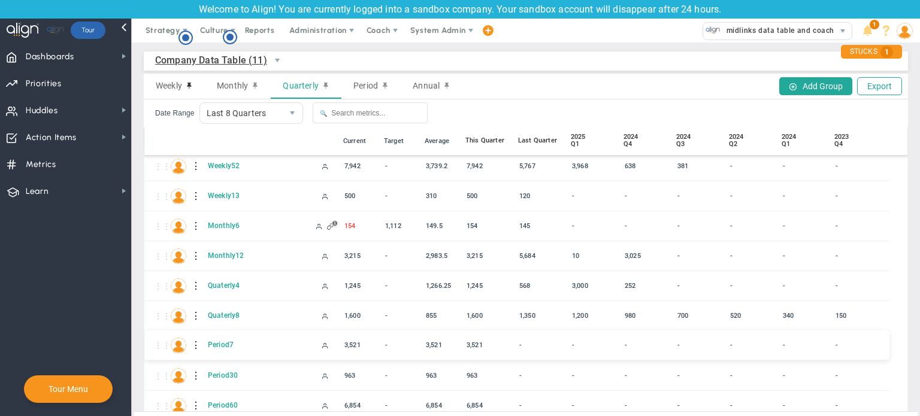
scroll to position [63, 0]
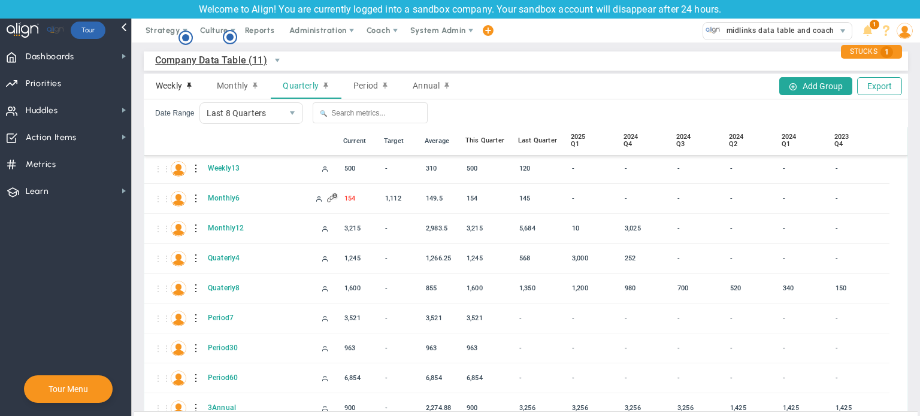
click at [178, 90] on span "Weekly" at bounding box center [169, 86] width 26 height 10
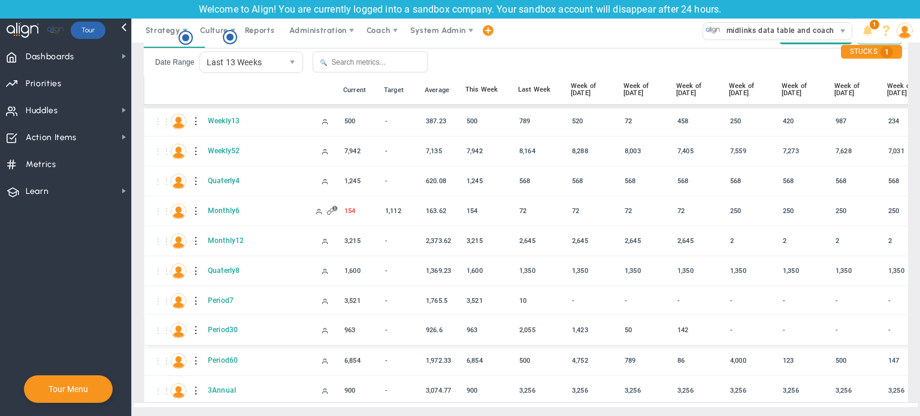
scroll to position [0, 0]
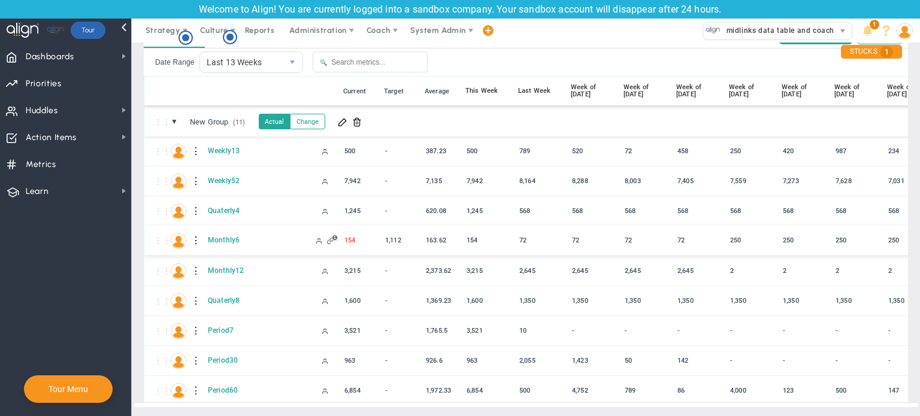
drag, startPoint x: 340, startPoint y: 232, endPoint x: 359, endPoint y: 233, distance: 19.2
click at [359, 233] on div "⋮⋮ M Monthly6 154" at bounding box center [648, 241] width 1009 height 30
click at [576, 35] on div "Strategy One Page Strategic Plan Alignment Checklist 4D Vision Summary Function…" at bounding box center [460, 31] width 920 height 24
